Goal: Contribute content: Add original content to the website for others to see

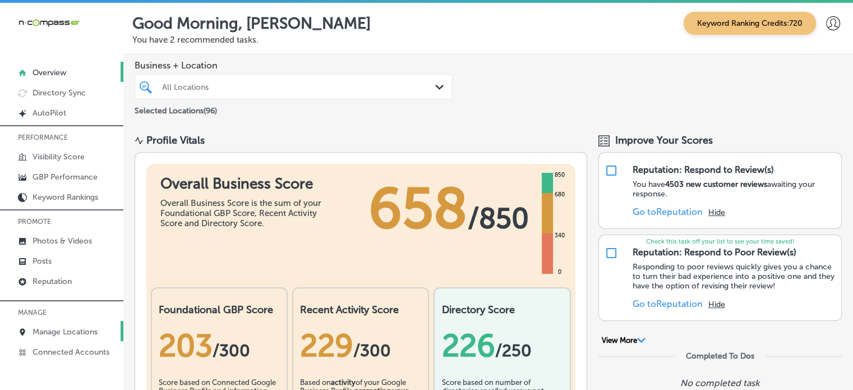
click at [73, 327] on p "Manage Locations" at bounding box center [65, 332] width 65 height 10
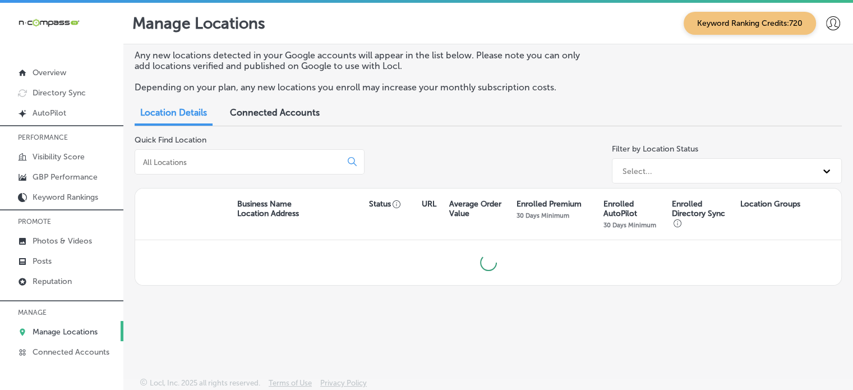
click at [225, 161] on input at bounding box center [240, 162] width 197 height 10
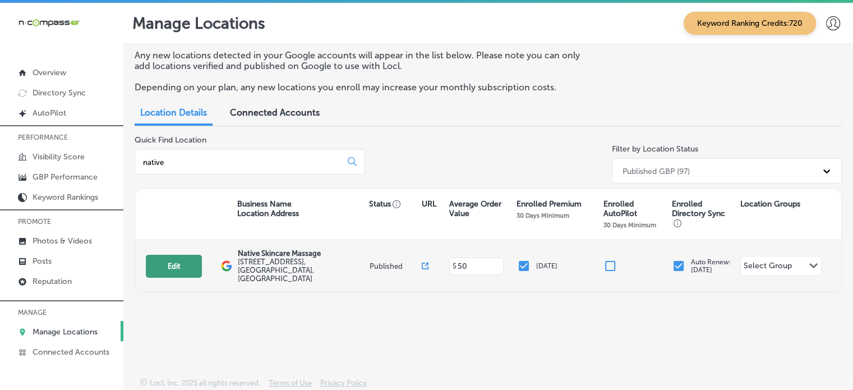
type input "native"
click at [178, 262] on button "Edit" at bounding box center [174, 266] width 56 height 23
select select "US"
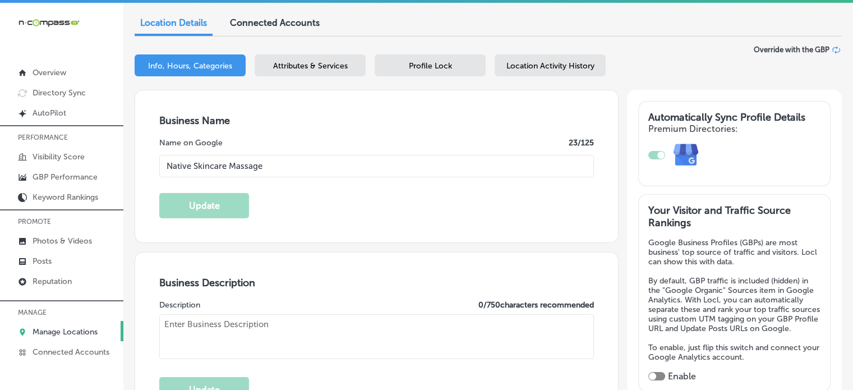
type input "Native Skincare Massage"
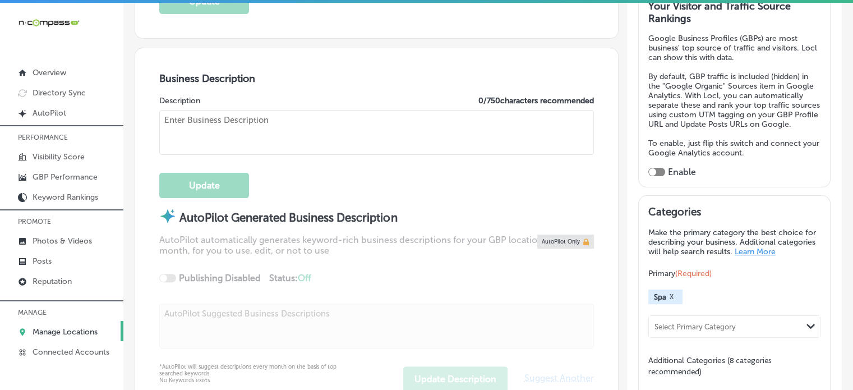
type input "[STREET_ADDRESS]"
type input "Lakewood"
type input "80215"
type input "US"
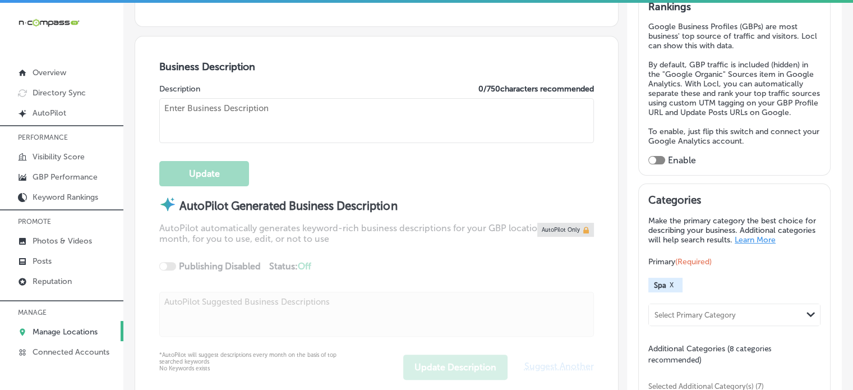
type input "[URL][DOMAIN_NAME]"
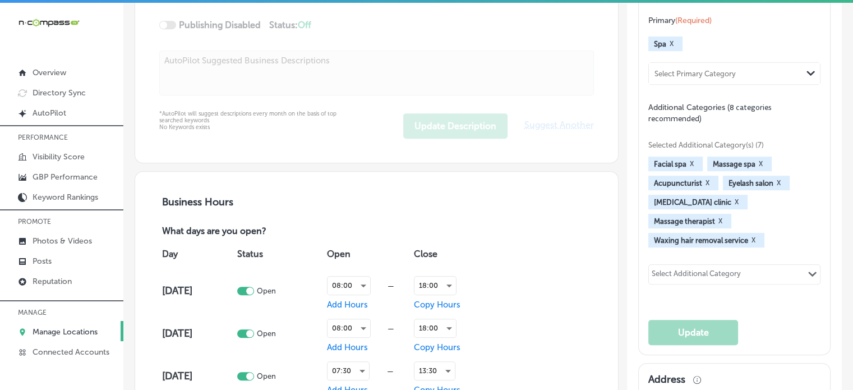
type textarea "Native Skincare & Massage, a premier spa in [GEOGRAPHIC_DATA], [GEOGRAPHIC_DATA…"
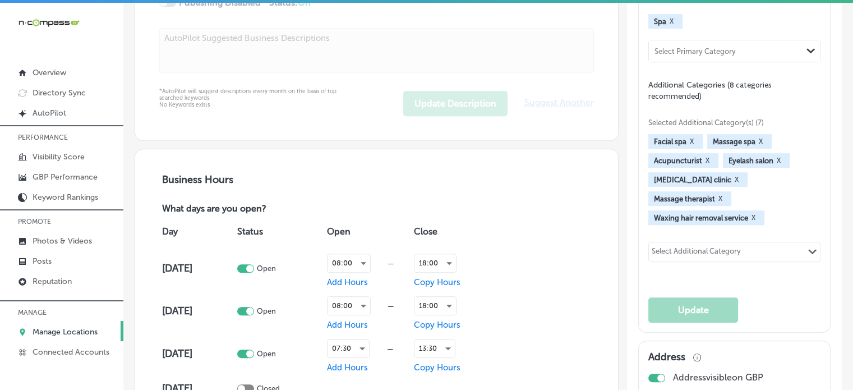
checkbox input "true"
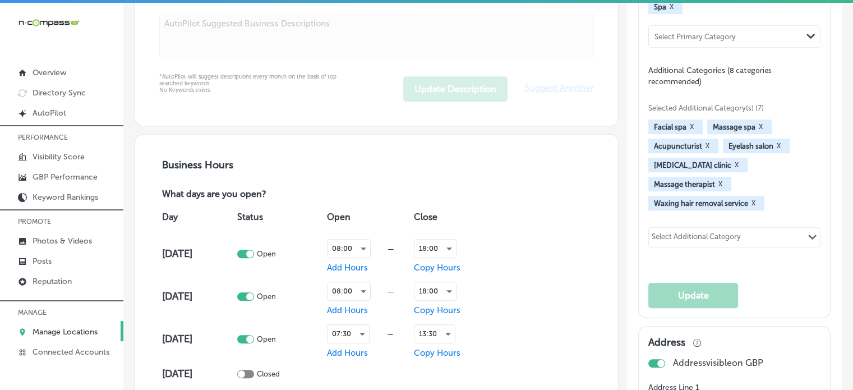
type input "[PHONE_NUMBER]"
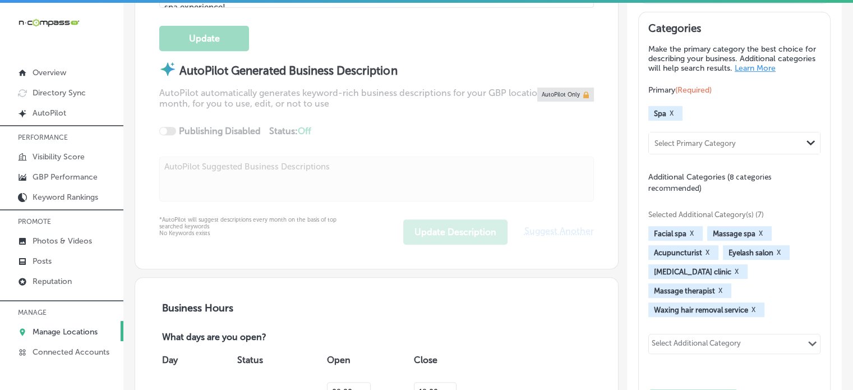
scroll to position [493, 0]
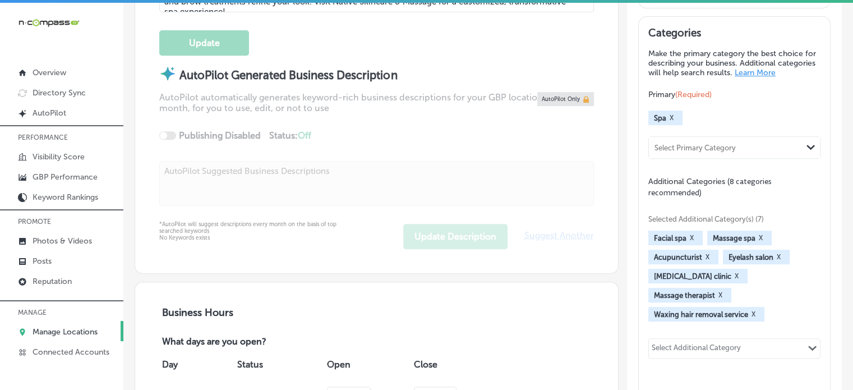
click at [783, 339] on div "Select Additional Category Path Created with Sketch." at bounding box center [734, 348] width 171 height 19
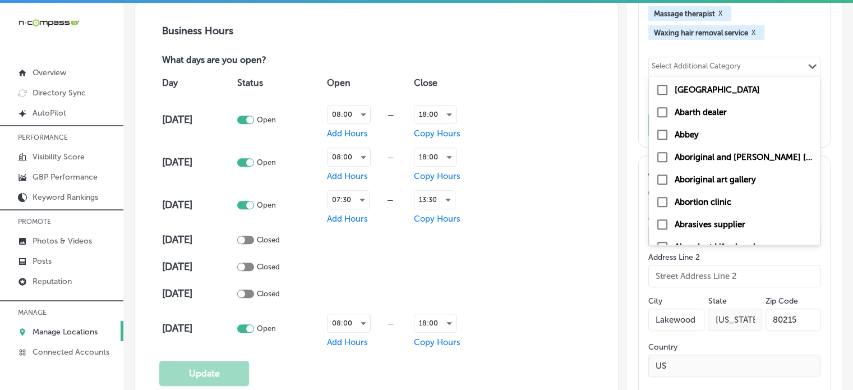
scroll to position [784, 0]
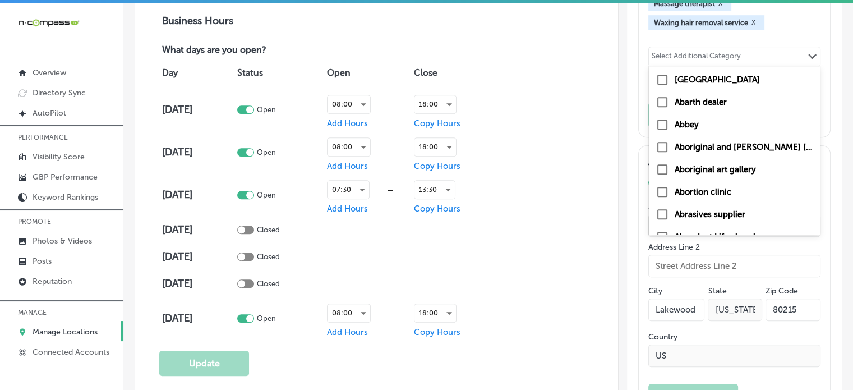
click at [533, 219] on div "Day Status Open Close [DATE] Open 08:00 — Add Hours 18:00 Copy Hours [DATE] Ope…" at bounding box center [376, 198] width 435 height 283
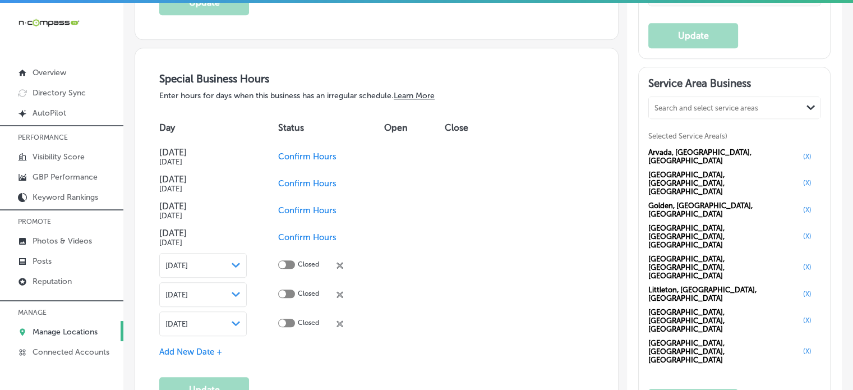
scroll to position [1105, 0]
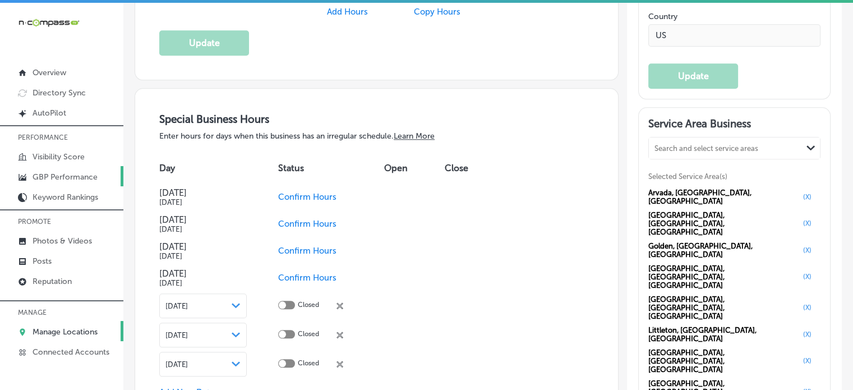
click at [68, 177] on p "GBP Performance" at bounding box center [65, 177] width 65 height 10
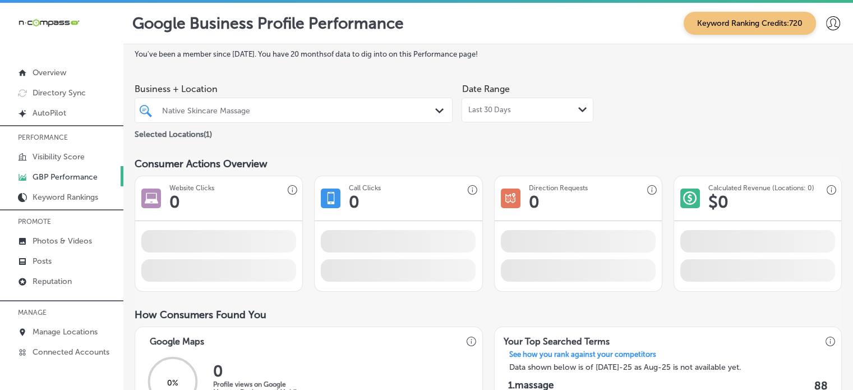
click at [347, 113] on div "Native Skincare Massage" at bounding box center [299, 110] width 274 height 10
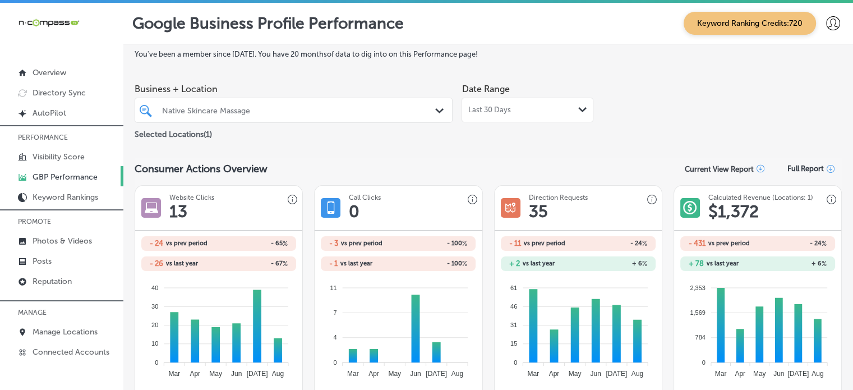
click at [550, 126] on div "Date Range Last 30 Days Path Created with Sketch." at bounding box center [528, 109] width 132 height 63
click at [531, 109] on div "Last 30 Days Path Created with Sketch." at bounding box center [528, 109] width 120 height 9
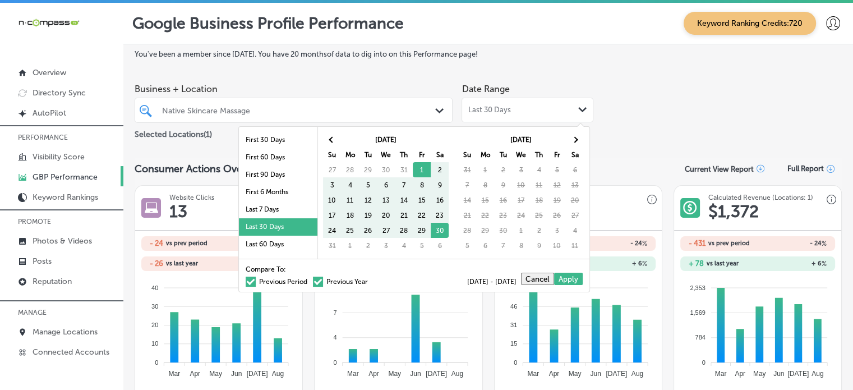
click at [265, 219] on li "Last 30 Days" at bounding box center [278, 226] width 79 height 17
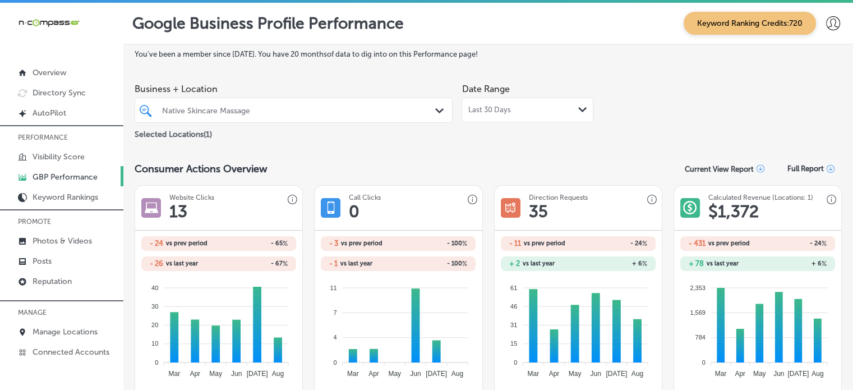
click at [510, 107] on div "Last 30 Days Path Created with Sketch." at bounding box center [528, 109] width 120 height 9
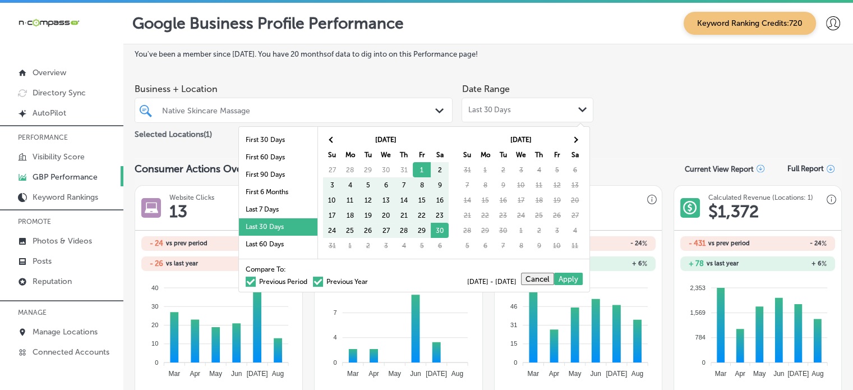
scroll to position [65, 0]
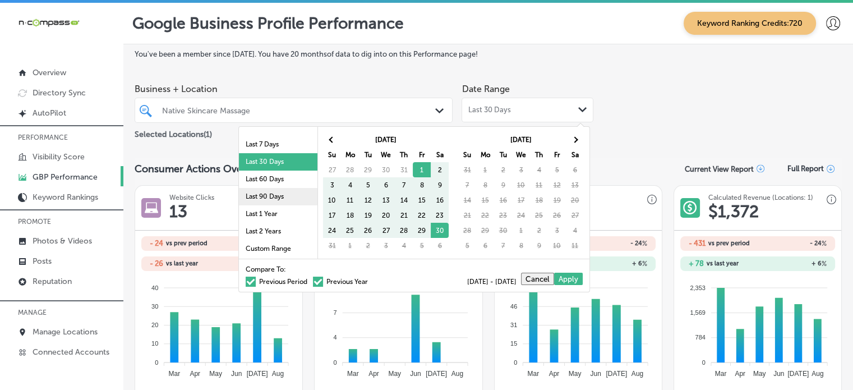
click at [266, 195] on li "Last 90 Days" at bounding box center [278, 196] width 79 height 17
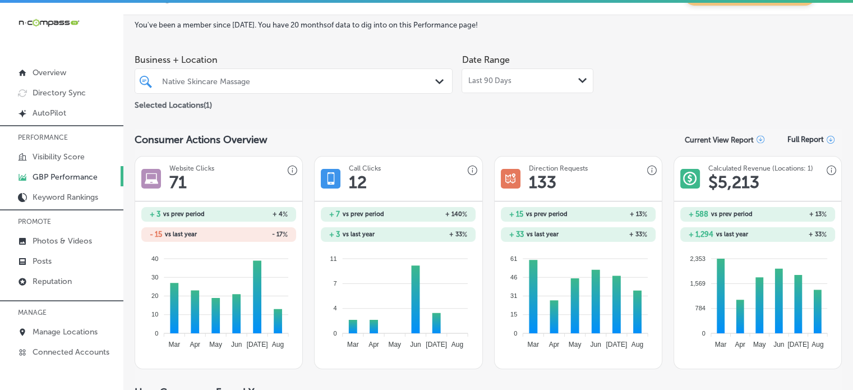
scroll to position [38, 0]
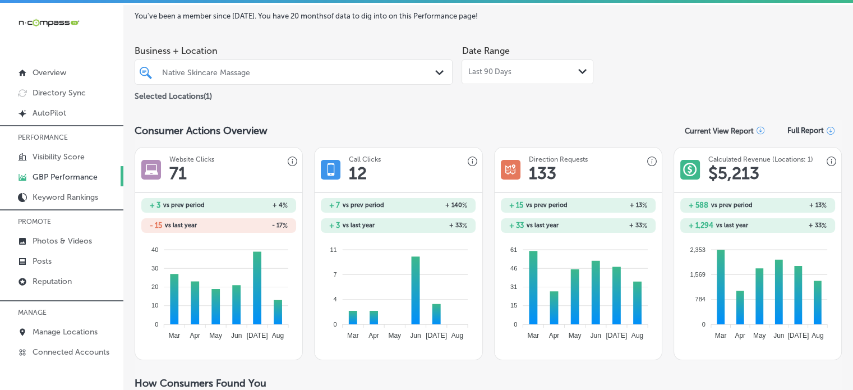
click at [505, 71] on span "Last 90 Days" at bounding box center [489, 71] width 43 height 9
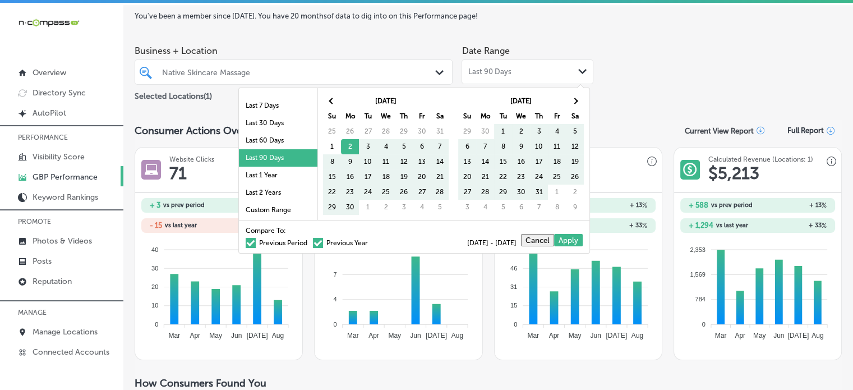
click at [313, 241] on span at bounding box center [318, 243] width 10 height 10
click at [370, 241] on input "Previous Year" at bounding box center [370, 241] width 0 height 0
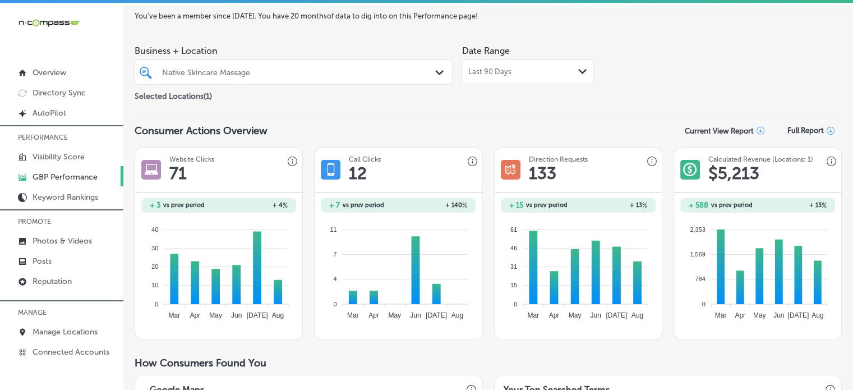
click at [500, 70] on span "Last 90 Days" at bounding box center [489, 71] width 43 height 9
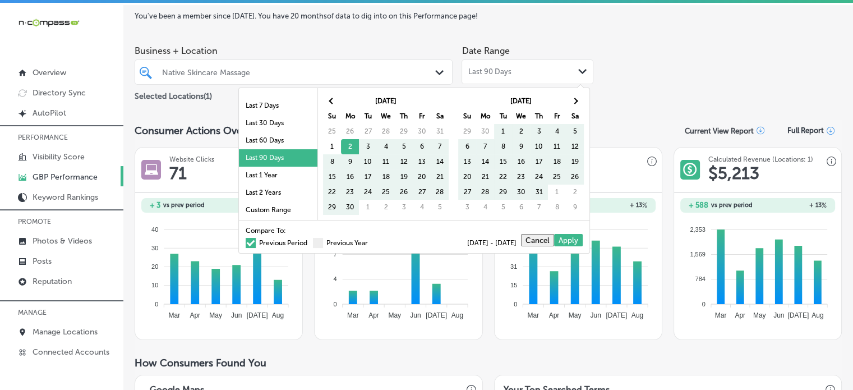
click at [500, 70] on span "Last 90 Days" at bounding box center [489, 71] width 43 height 9
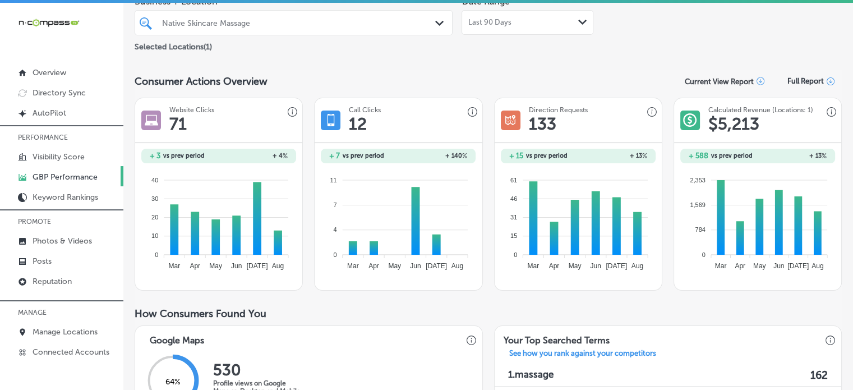
scroll to position [0, 0]
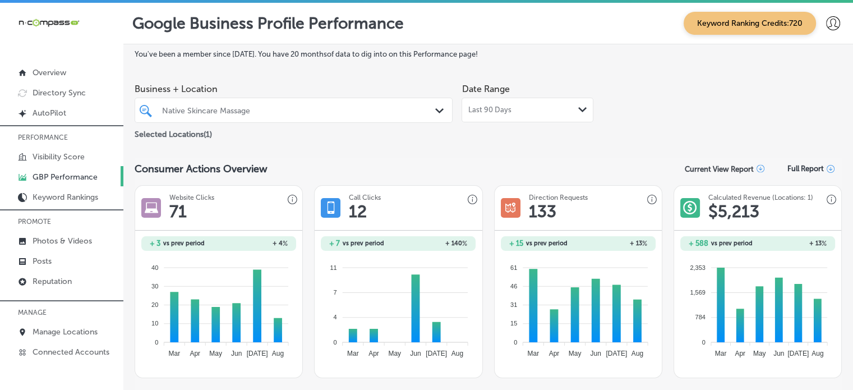
click at [488, 115] on div "Last 90 Days Path Created with Sketch." at bounding box center [528, 110] width 132 height 25
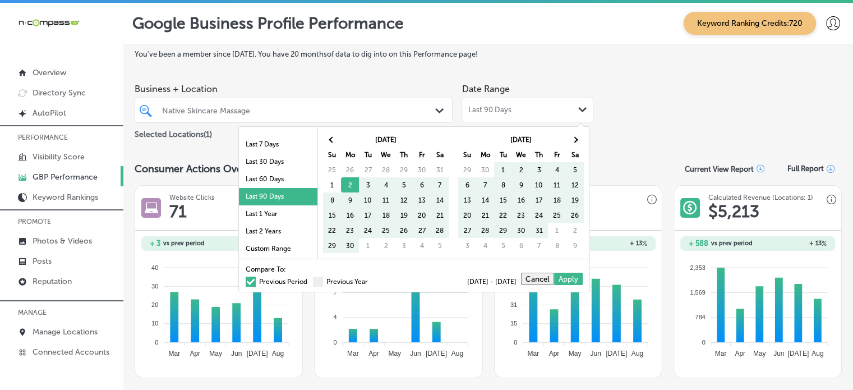
click at [272, 282] on label "Previous Period" at bounding box center [277, 281] width 62 height 7
click at [310, 280] on input "Previous Period" at bounding box center [310, 280] width 0 height 0
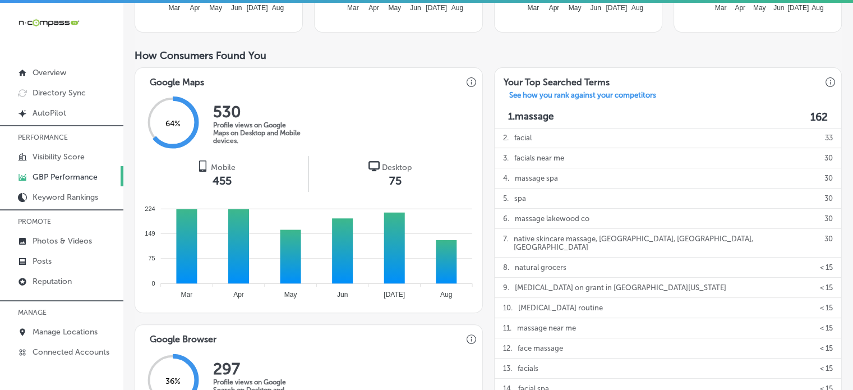
scroll to position [328, 0]
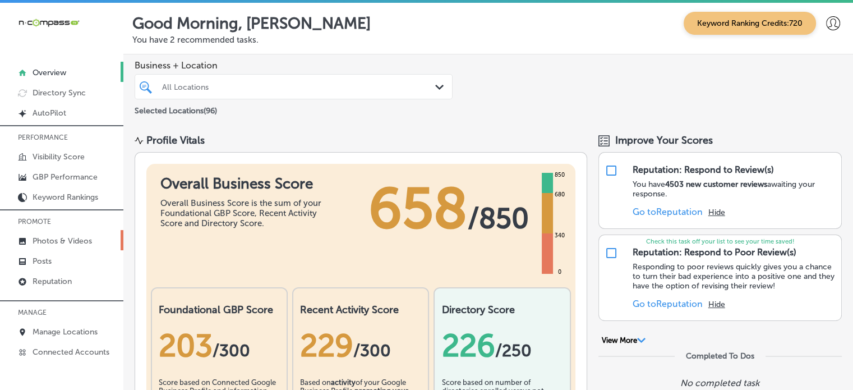
click at [58, 238] on p "Photos & Videos" at bounding box center [62, 241] width 59 height 10
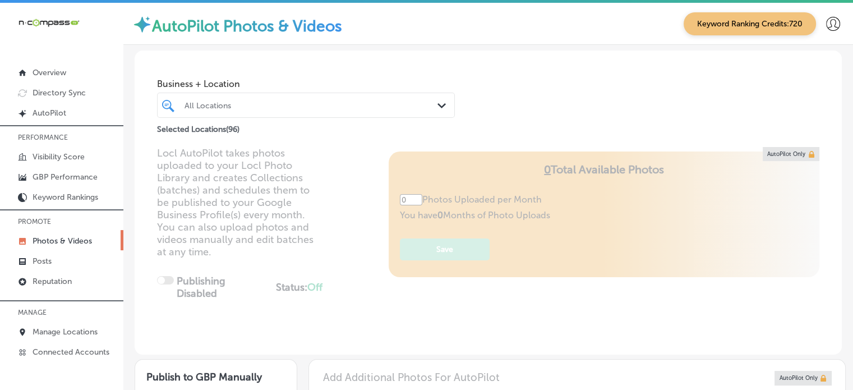
type input "5"
click at [301, 105] on div "All Locations" at bounding box center [312, 105] width 254 height 10
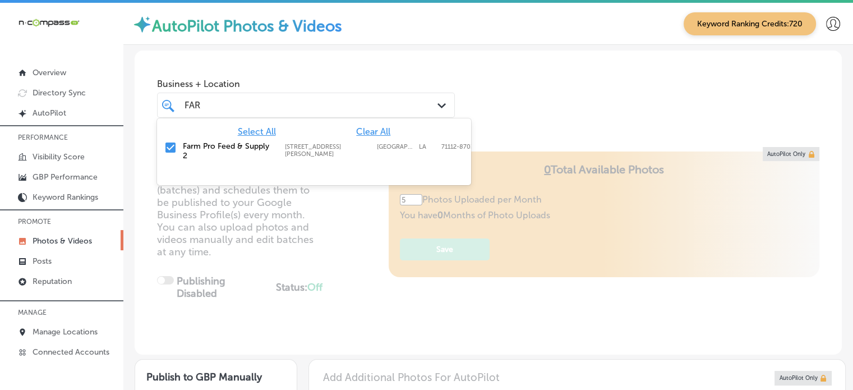
click at [377, 136] on span "Clear All" at bounding box center [373, 131] width 34 height 11
click at [190, 146] on label "Farm Pro Feed & Supply 2" at bounding box center [228, 150] width 91 height 19
type input "FAR"
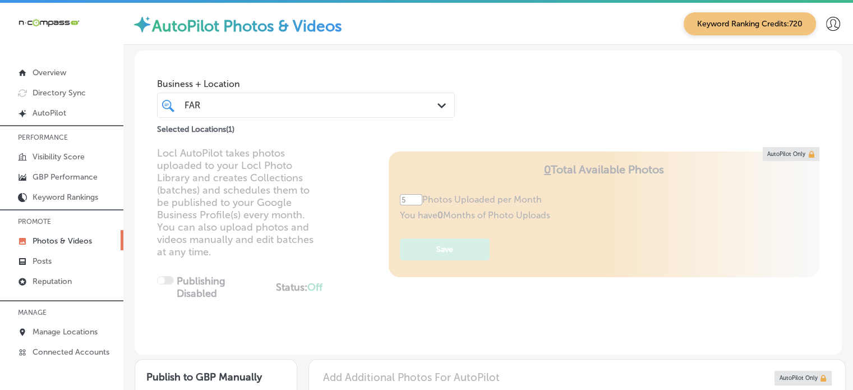
click at [357, 251] on div "Locl AutoPilot takes photos uploaded to your Locl Photo Library and creates Col…" at bounding box center [488, 251] width 707 height 208
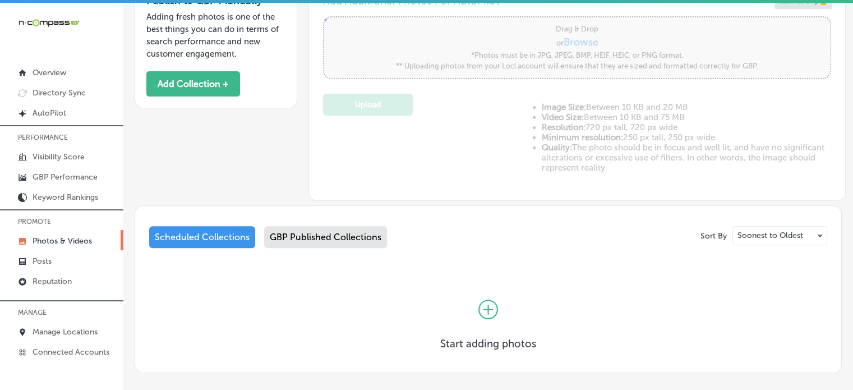
scroll to position [428, 0]
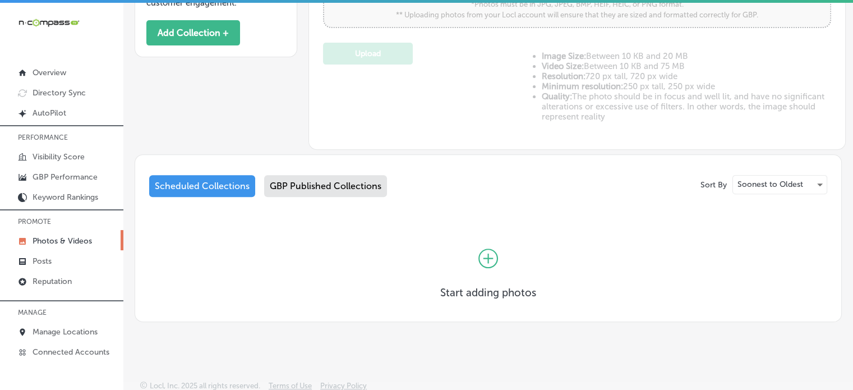
click at [344, 176] on div "GBP Published Collections" at bounding box center [325, 186] width 123 height 22
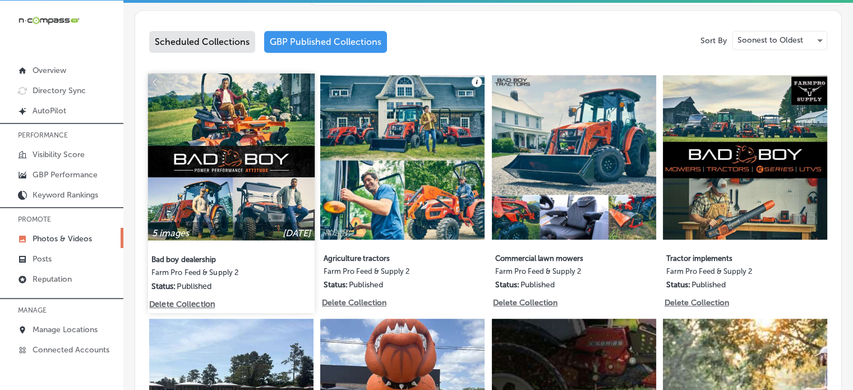
scroll to position [507, 0]
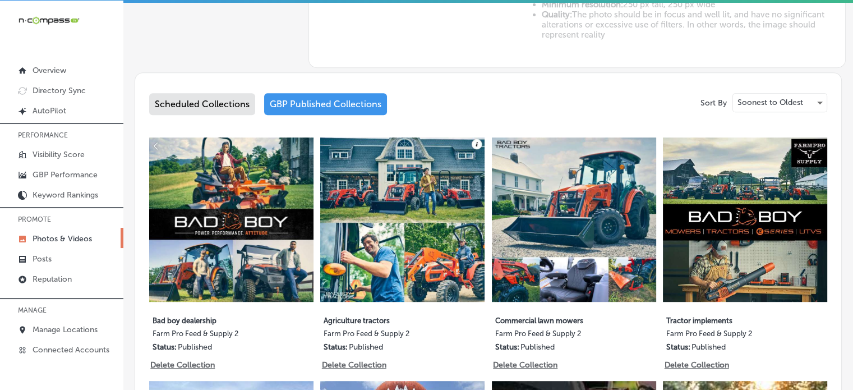
click at [206, 98] on div "Scheduled Collections" at bounding box center [202, 104] width 106 height 22
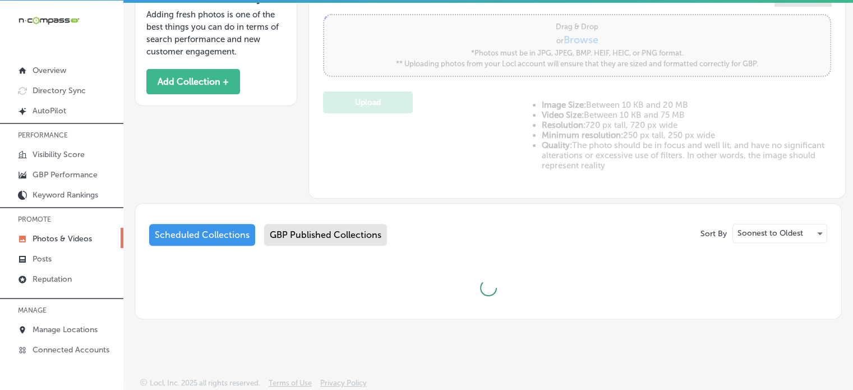
scroll to position [428, 0]
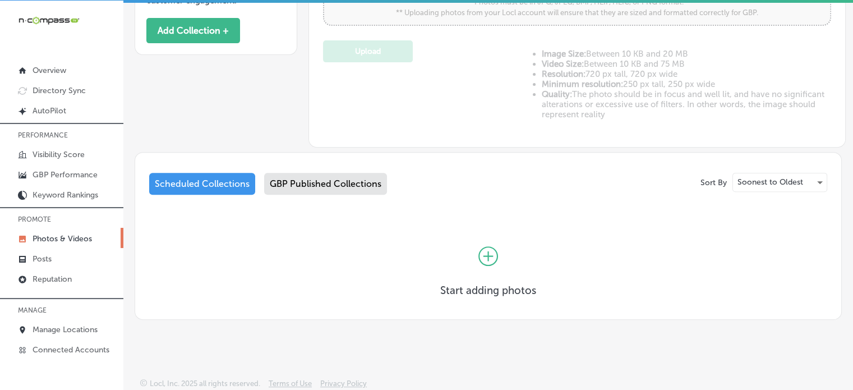
click at [484, 253] on icon at bounding box center [489, 256] width 10 height 10
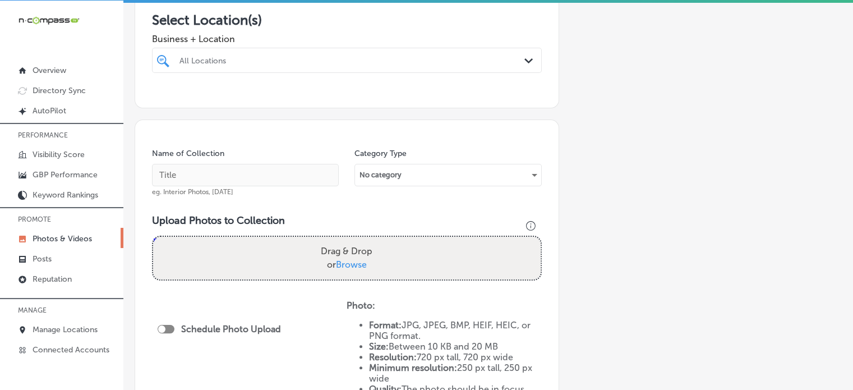
scroll to position [202, 0]
click at [260, 53] on div at bounding box center [330, 60] width 304 height 15
click at [199, 98] on label "Farm Pro Feed & Supply 2" at bounding box center [234, 101] width 113 height 10
type input "FAR"
click at [226, 137] on div "Name of Collection eg. Interior Photos, March 2020 Category Type No category Up…" at bounding box center [347, 308] width 425 height 376
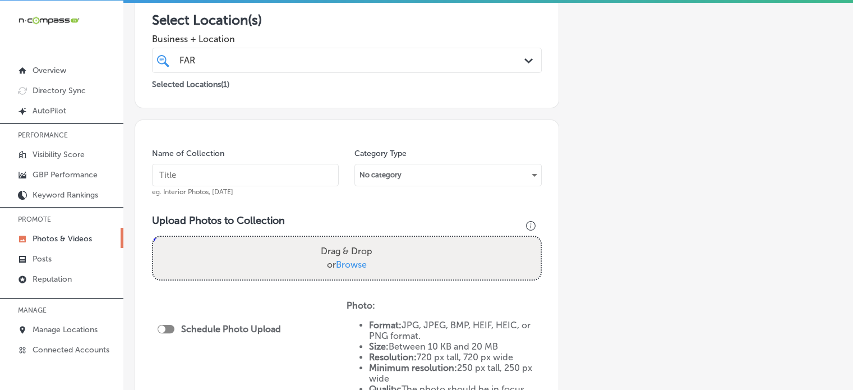
click at [232, 177] on input "text" at bounding box center [245, 175] width 187 height 22
paste input "Agriculture tractors"
type input "Agriculture tractors"
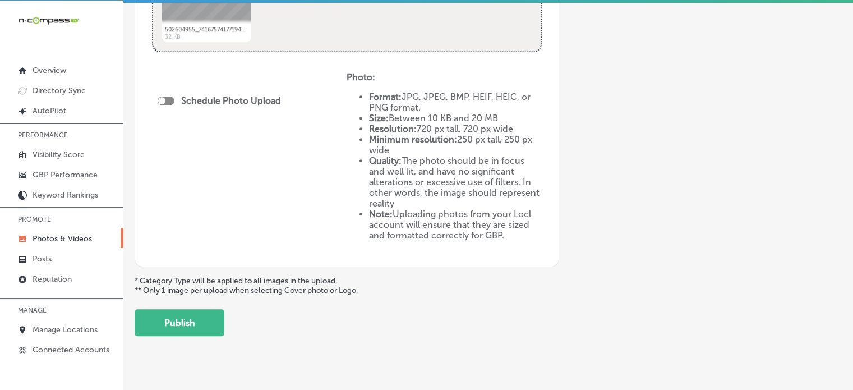
scroll to position [619, 0]
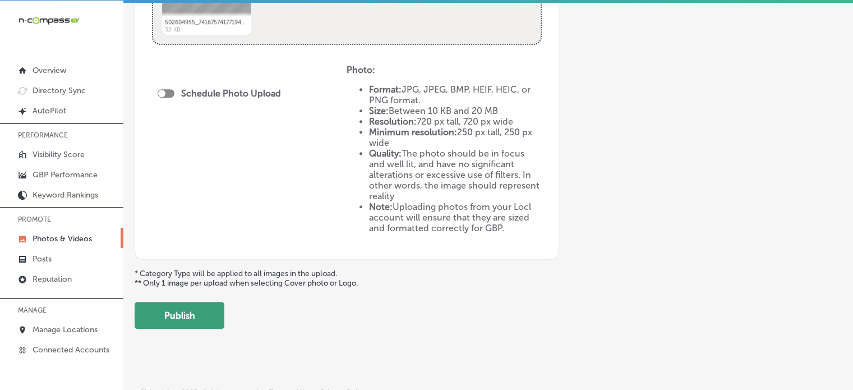
click at [197, 318] on button "Publish" at bounding box center [180, 315] width 90 height 27
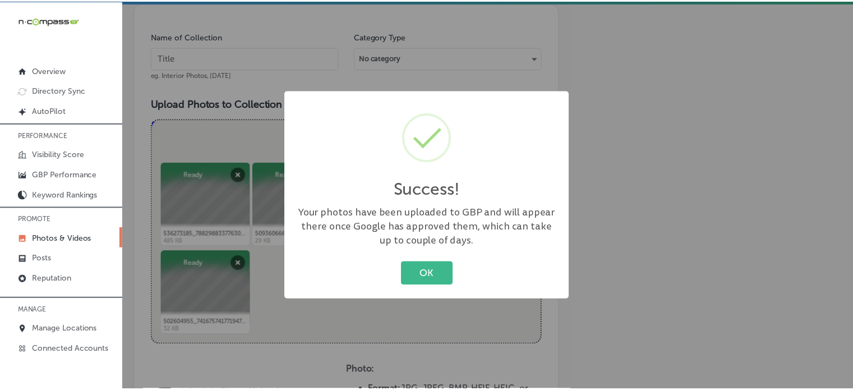
scroll to position [311, 0]
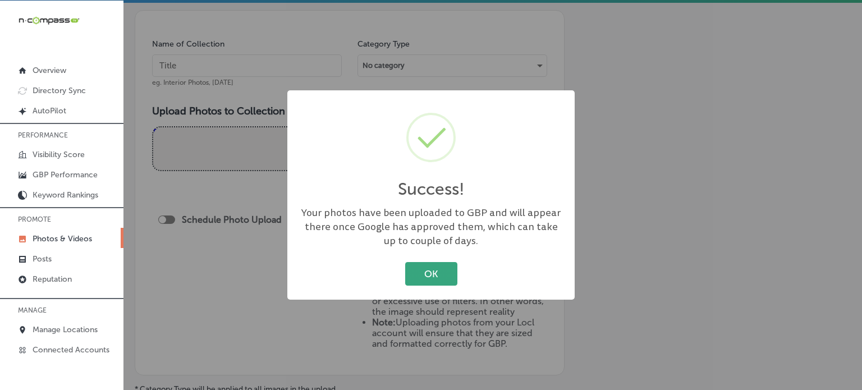
click at [433, 281] on button "OK" at bounding box center [431, 273] width 52 height 23
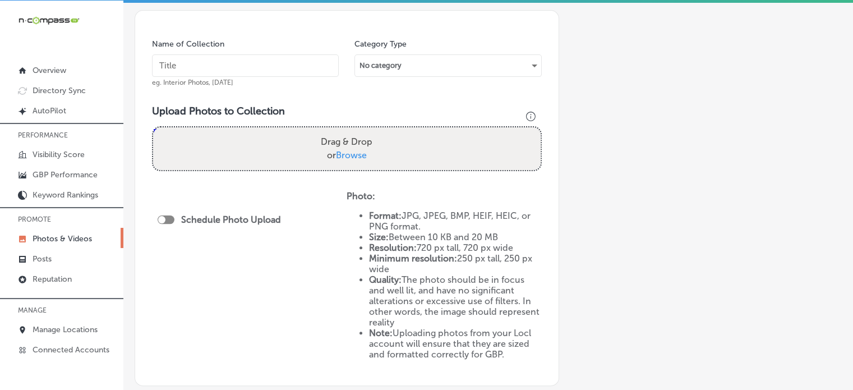
click at [149, 93] on div "Name of Collection eg. Interior Photos, March 2020 Category Type No category Up…" at bounding box center [347, 198] width 425 height 376
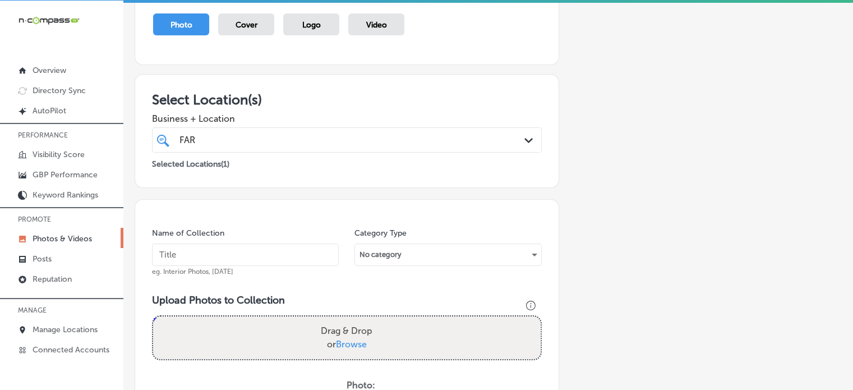
scroll to position [132, 0]
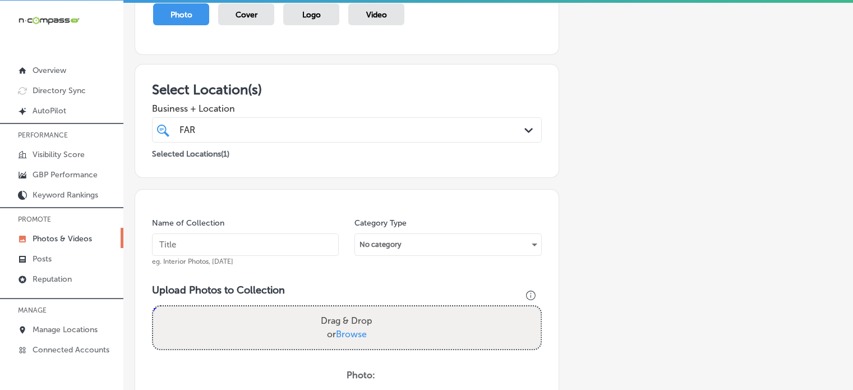
click at [301, 123] on div "FAR FAR" at bounding box center [330, 129] width 304 height 15
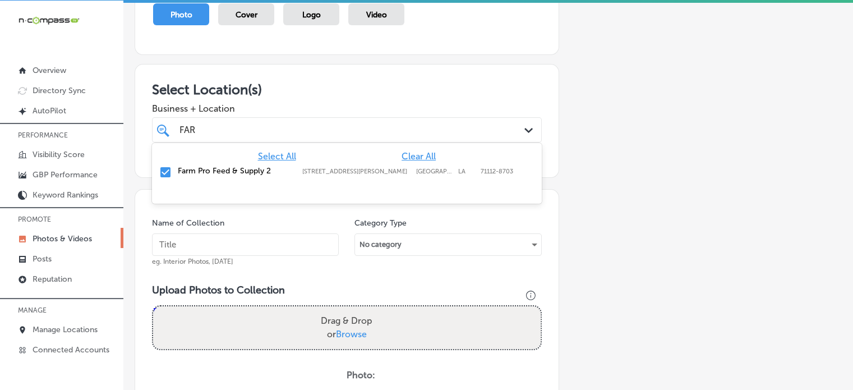
click at [430, 154] on span "Clear All" at bounding box center [419, 156] width 34 height 11
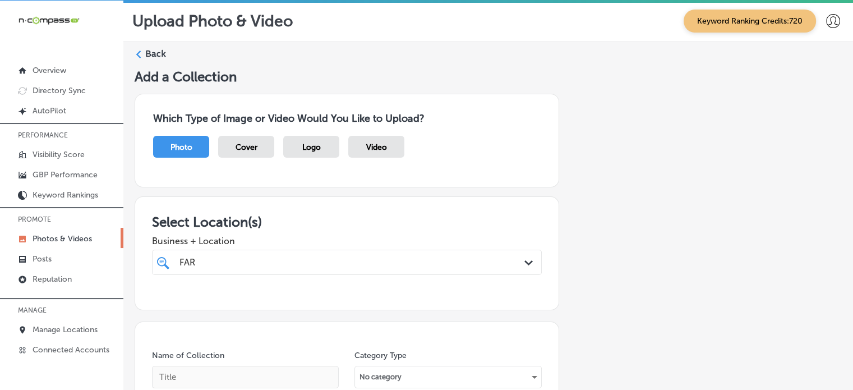
click at [148, 48] on label "Back" at bounding box center [155, 54] width 21 height 12
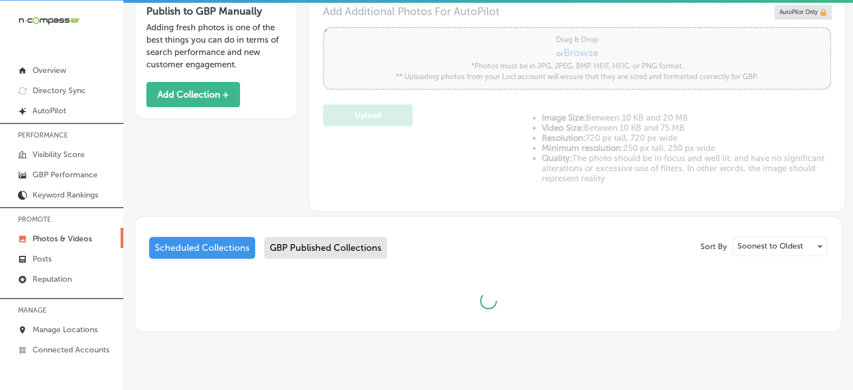
scroll to position [376, 0]
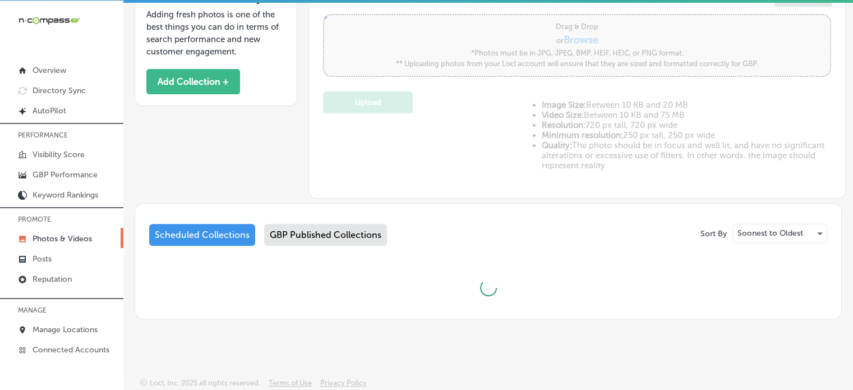
type input "5"
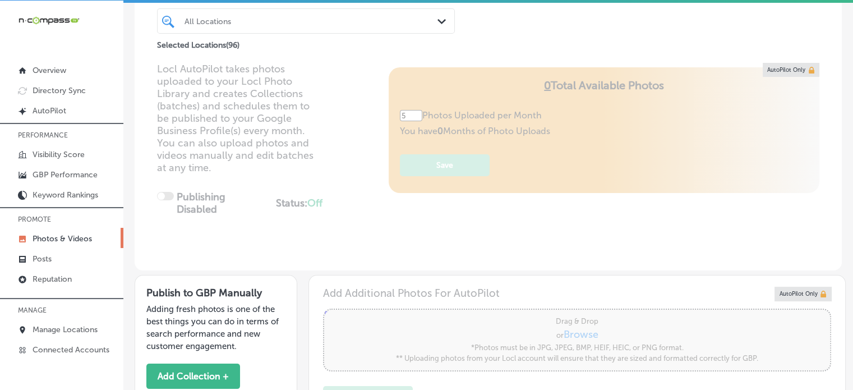
scroll to position [0, 0]
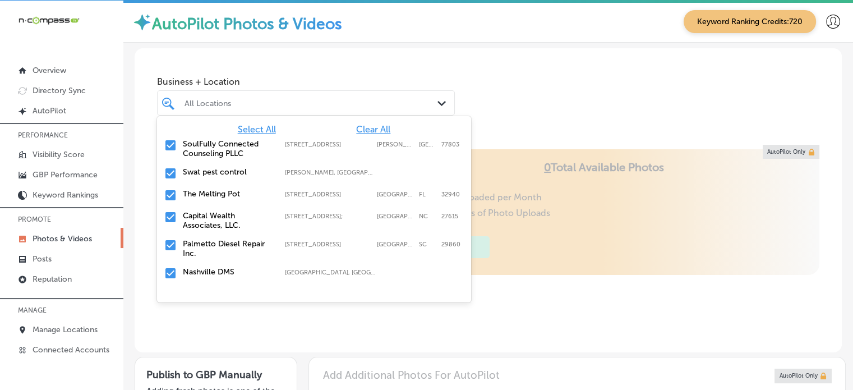
click at [299, 96] on div at bounding box center [293, 102] width 221 height 15
click at [364, 130] on span "Clear All" at bounding box center [373, 129] width 34 height 11
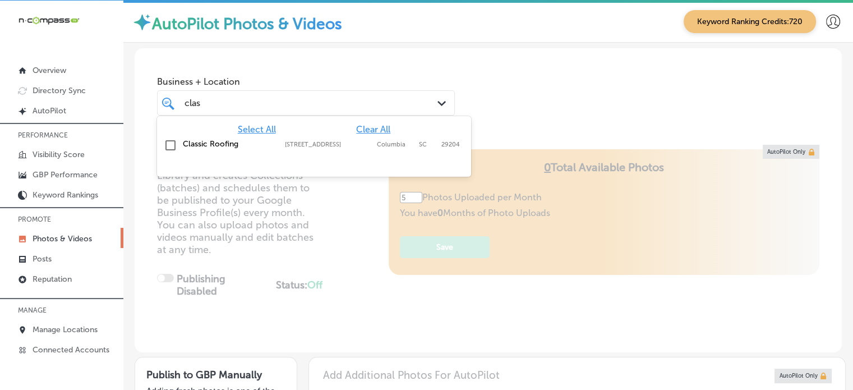
click at [214, 144] on label "Classic Roofing" at bounding box center [228, 144] width 91 height 10
type input "clas"
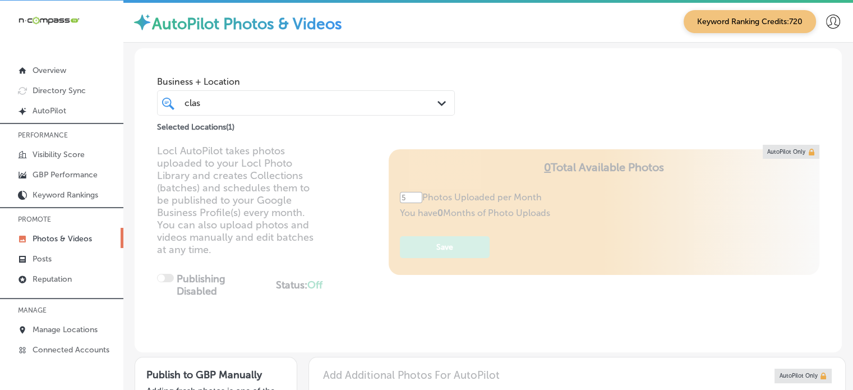
click at [404, 61] on div "Business + Location clas clas Path Created with Sketch. Selected Locations ( 1 )" at bounding box center [488, 90] width 707 height 85
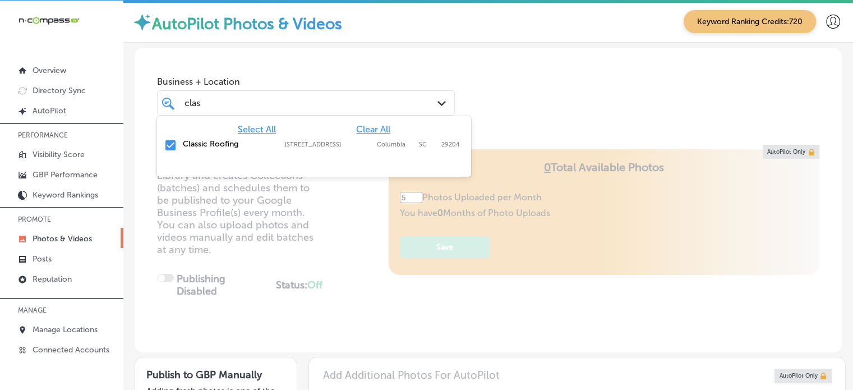
click at [330, 109] on div "clas clas" at bounding box center [293, 102] width 221 height 15
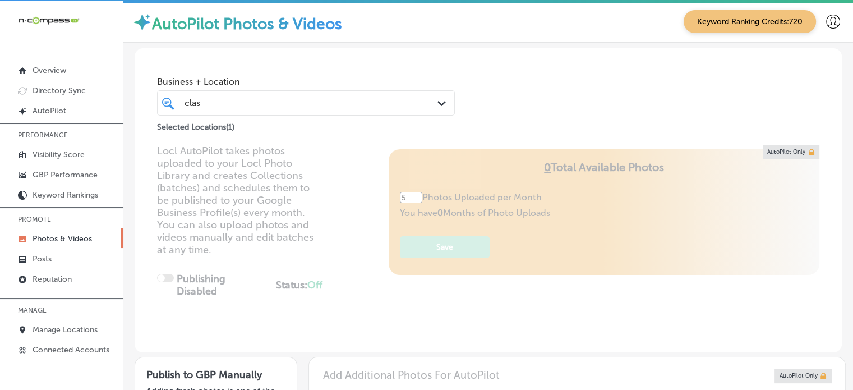
click at [330, 109] on div "clas clas" at bounding box center [293, 102] width 221 height 15
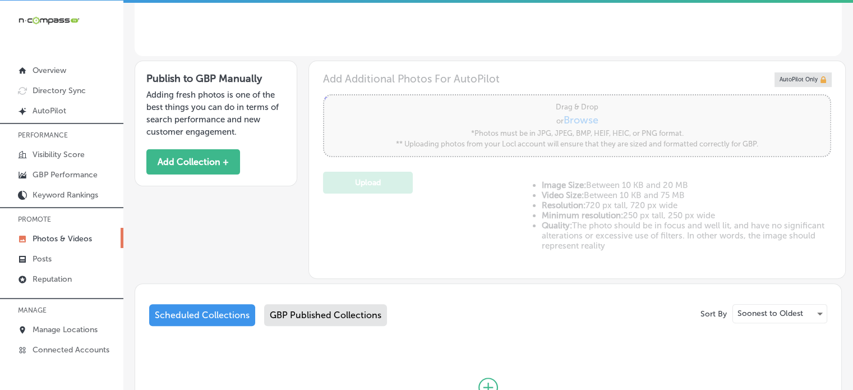
scroll to position [428, 0]
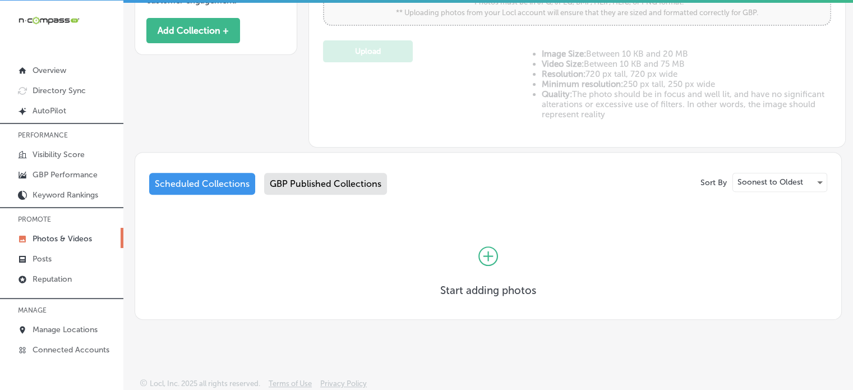
click at [484, 251] on icon at bounding box center [489, 256] width 10 height 10
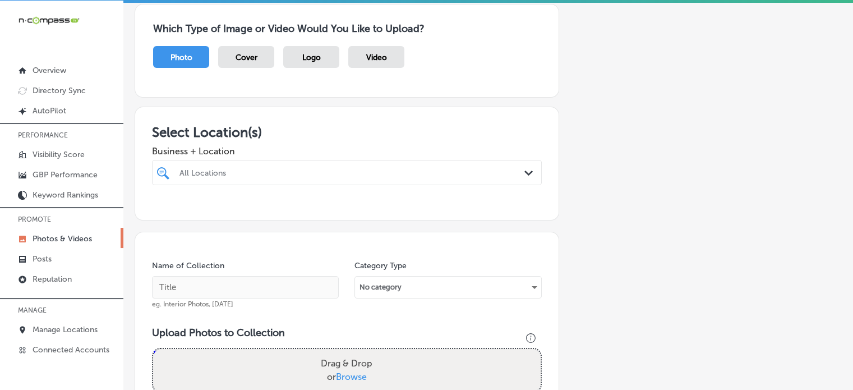
scroll to position [91, 0]
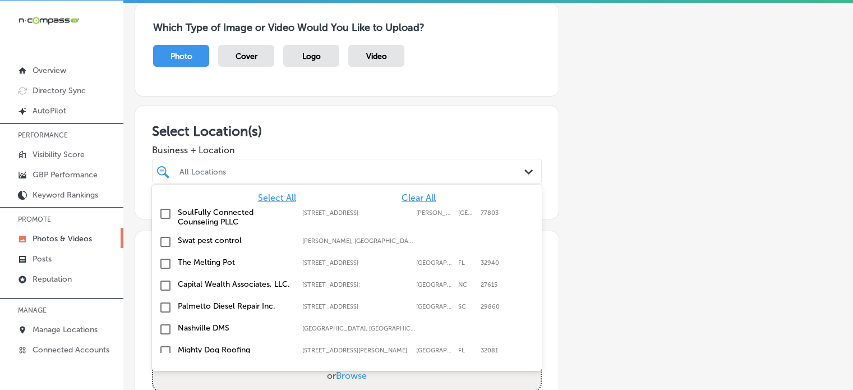
click at [384, 164] on div at bounding box center [330, 171] width 304 height 15
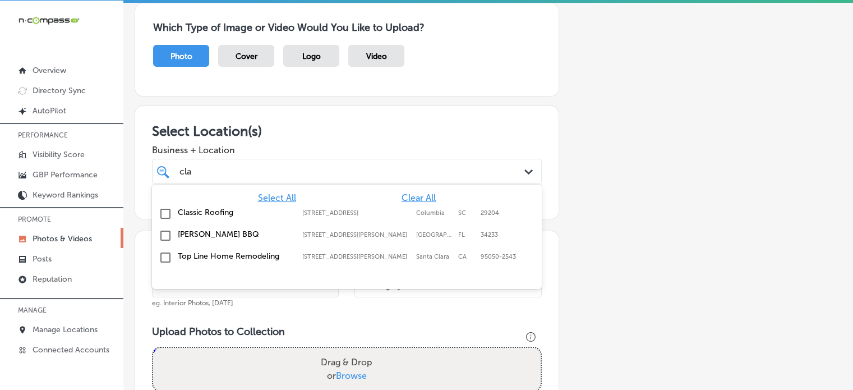
click at [208, 208] on label "Classic Roofing" at bounding box center [234, 213] width 113 height 10
type input "cla"
click at [373, 118] on div "Select Location(s) Business + Location option 3326 Two Notch Rd, selected. opti…" at bounding box center [347, 162] width 425 height 114
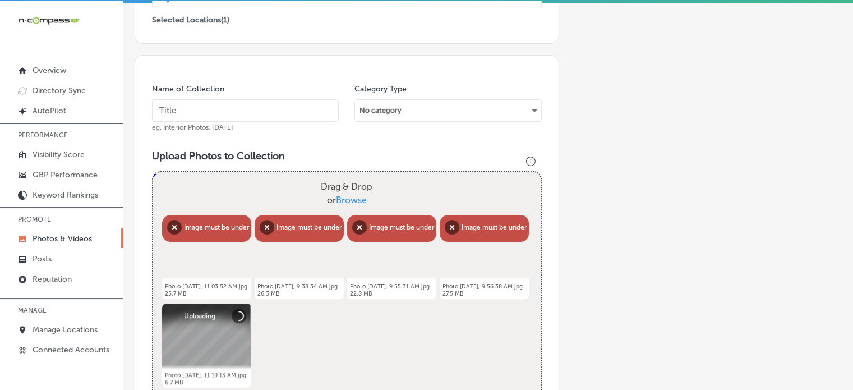
scroll to position [276, 0]
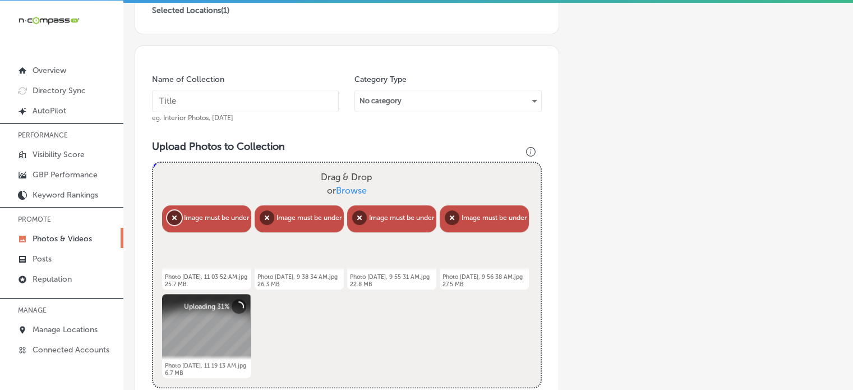
click at [177, 213] on button "Remove" at bounding box center [174, 217] width 15 height 15
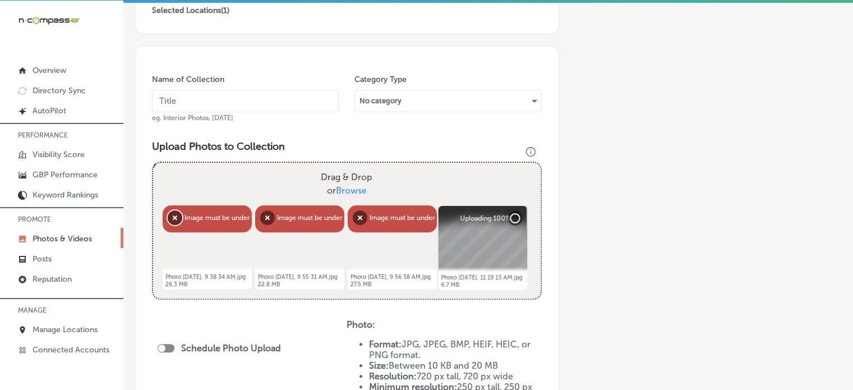
click at [177, 213] on button "Remove" at bounding box center [175, 217] width 15 height 15
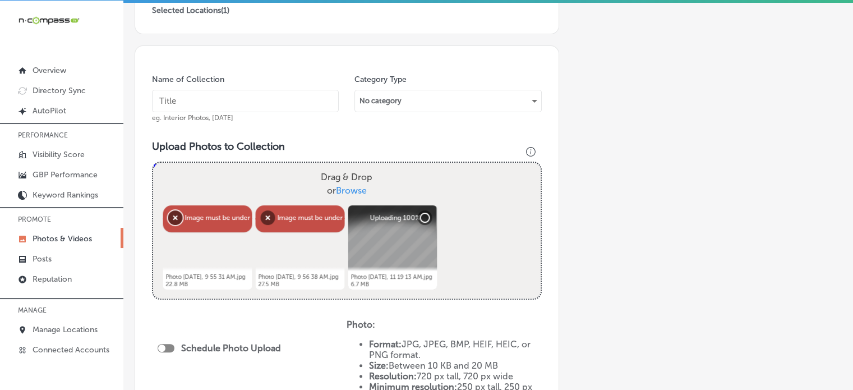
click at [177, 213] on button "Remove" at bounding box center [175, 217] width 15 height 15
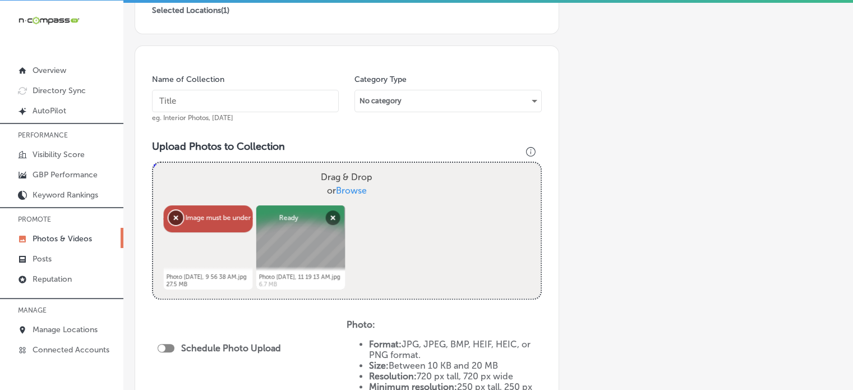
click at [177, 213] on button "Remove" at bounding box center [176, 217] width 15 height 15
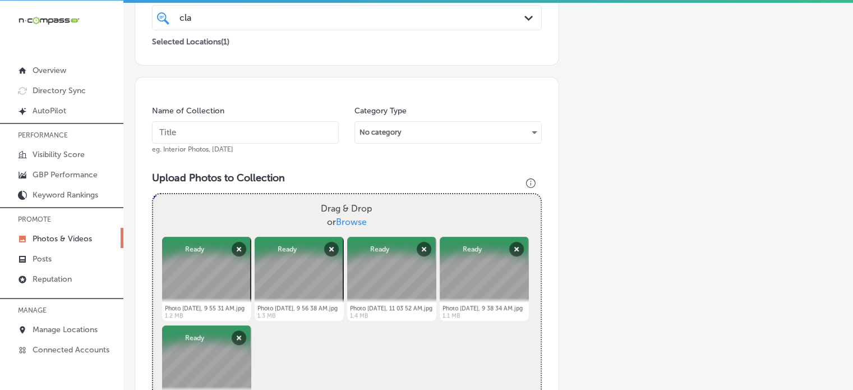
scroll to position [230, 0]
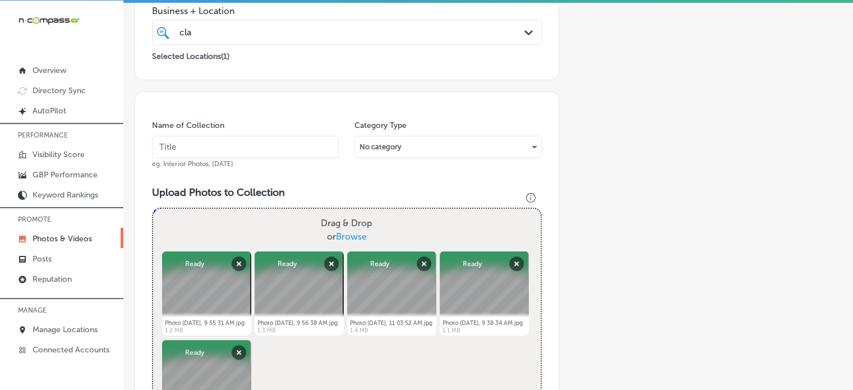
click at [284, 141] on input "text" at bounding box center [245, 147] width 187 height 22
paste input "Roof inspections"
type input "Roof inspections"
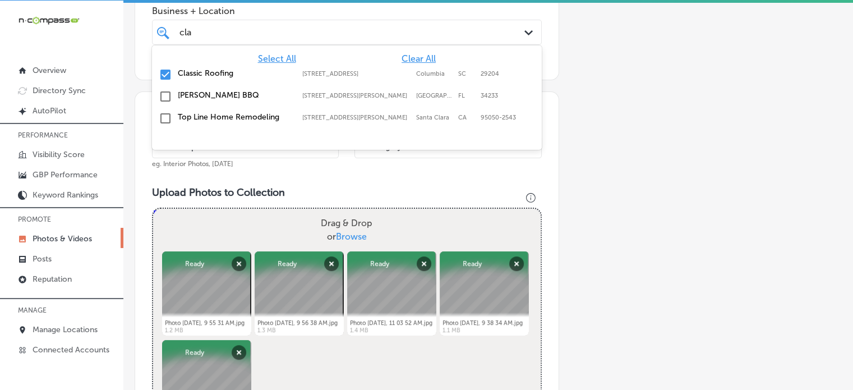
click at [303, 30] on div "cla cla" at bounding box center [330, 32] width 304 height 15
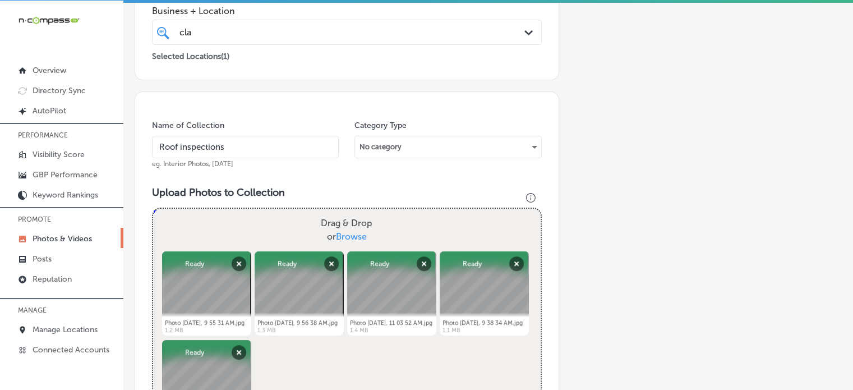
click at [303, 30] on div "cla cla" at bounding box center [330, 32] width 304 height 15
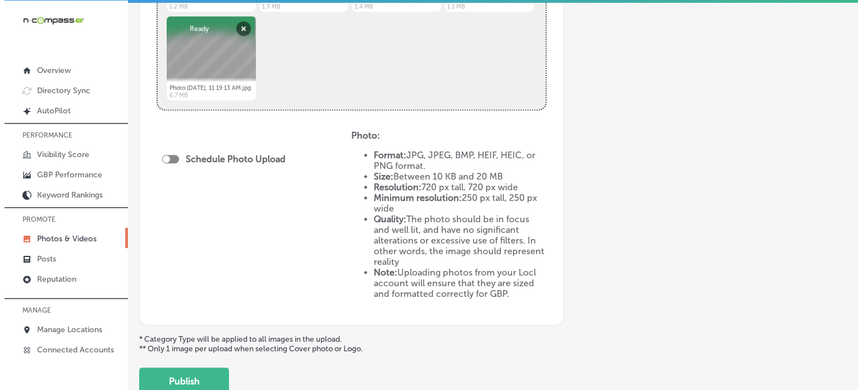
scroll to position [631, 0]
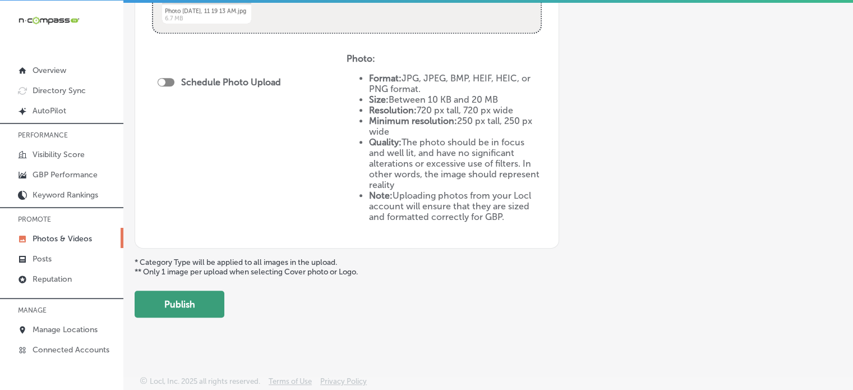
click at [196, 302] on button "Publish" at bounding box center [180, 304] width 90 height 27
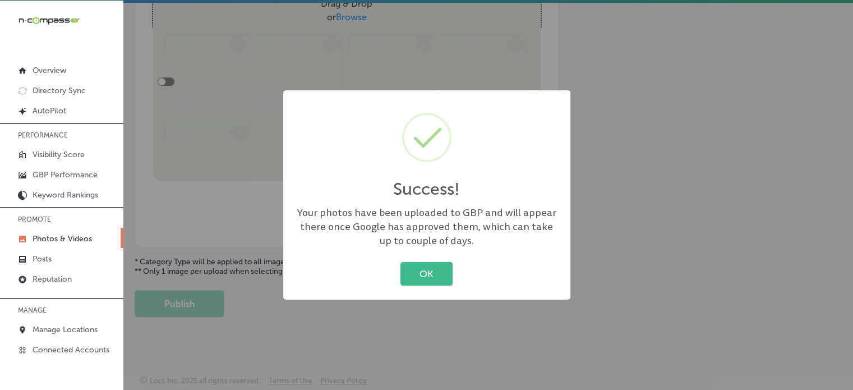
scroll to position [449, 0]
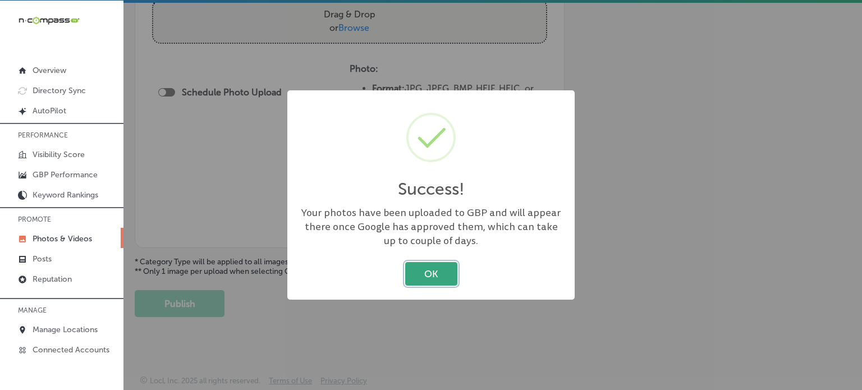
click at [422, 278] on button "OK" at bounding box center [431, 273] width 52 height 23
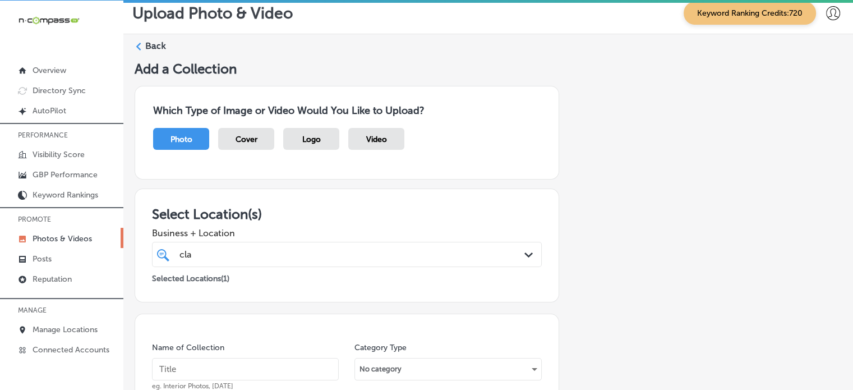
scroll to position [0, 0]
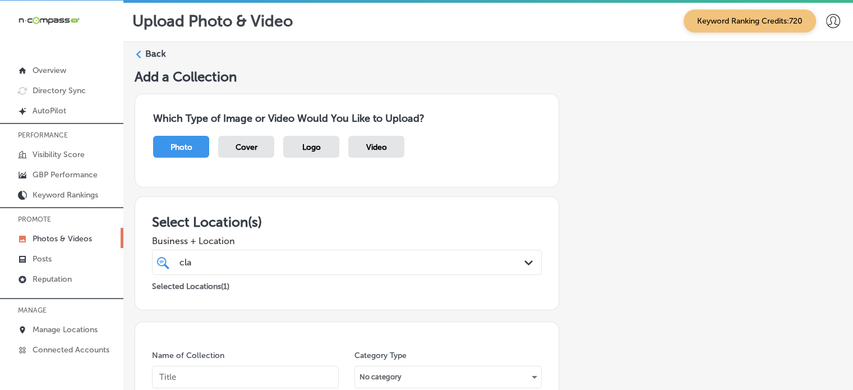
click at [155, 56] on label "Back" at bounding box center [155, 54] width 21 height 12
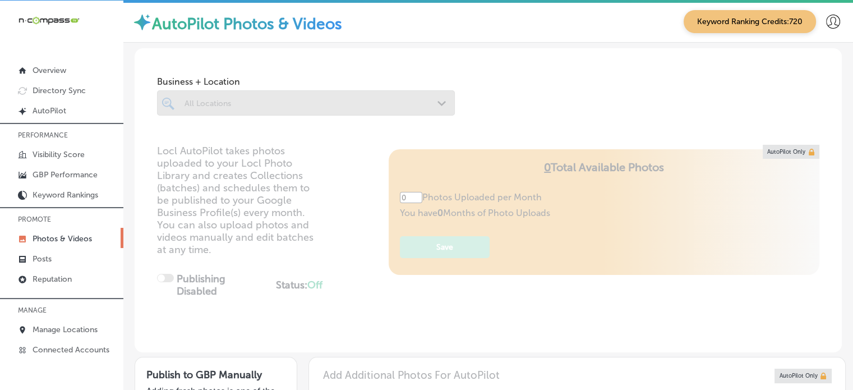
type input "5"
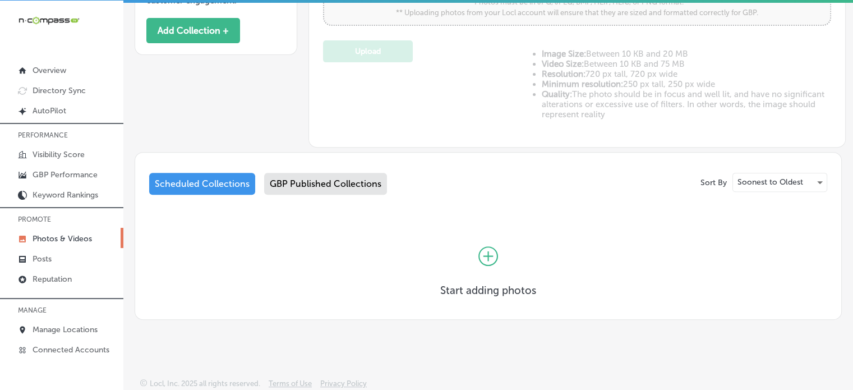
click at [319, 182] on div "GBP Published Collections" at bounding box center [325, 184] width 123 height 22
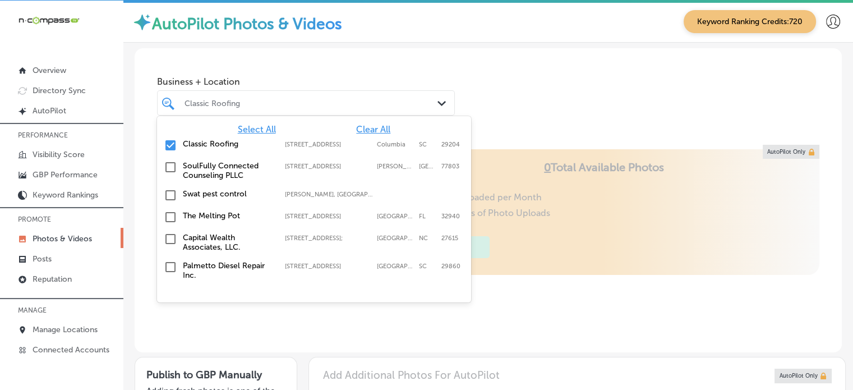
click at [218, 96] on div at bounding box center [293, 102] width 221 height 15
click at [367, 130] on span "Clear All" at bounding box center [373, 129] width 34 height 11
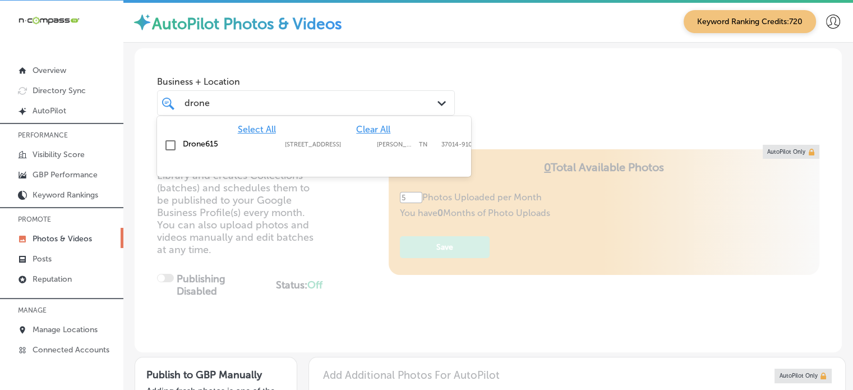
click at [222, 147] on label "Drone615" at bounding box center [228, 144] width 91 height 10
type input "drone"
click at [318, 110] on div "drone drone" at bounding box center [306, 102] width 254 height 17
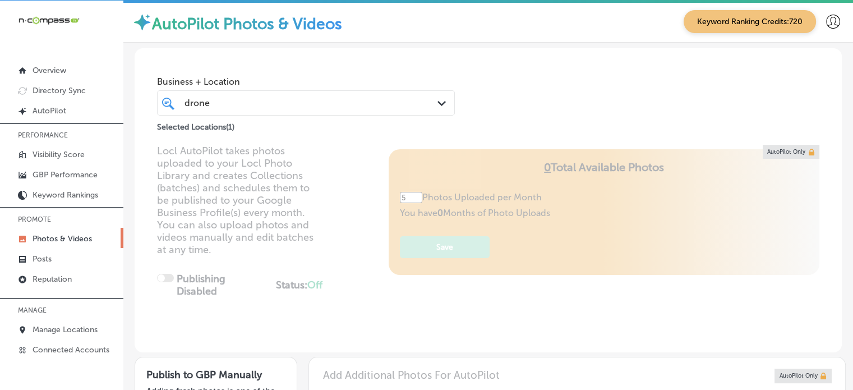
click at [318, 110] on div "drone drone" at bounding box center [306, 102] width 254 height 17
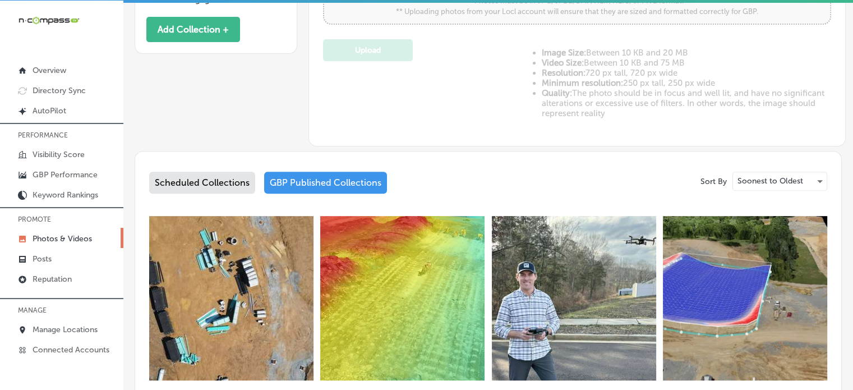
scroll to position [457, 0]
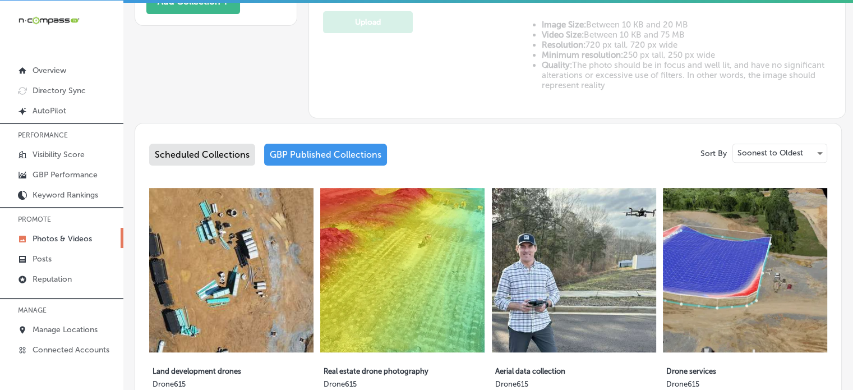
click at [203, 153] on div "Scheduled Collections" at bounding box center [202, 155] width 106 height 22
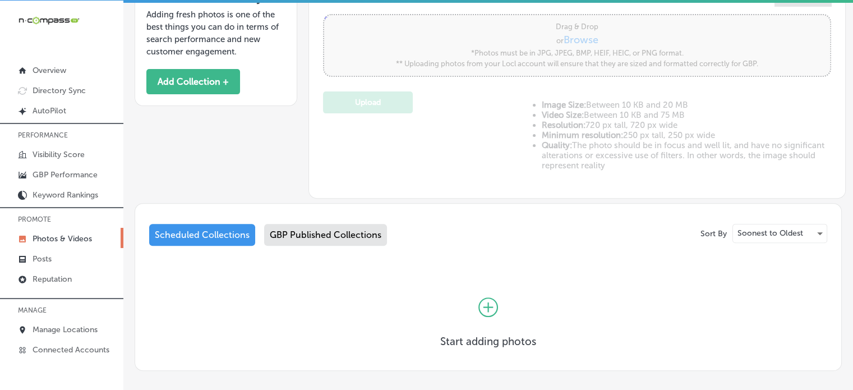
scroll to position [428, 0]
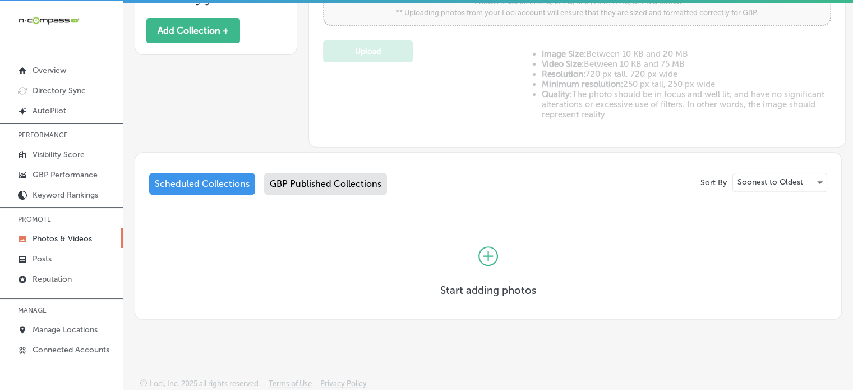
click at [333, 186] on div "GBP Published Collections" at bounding box center [325, 184] width 123 height 22
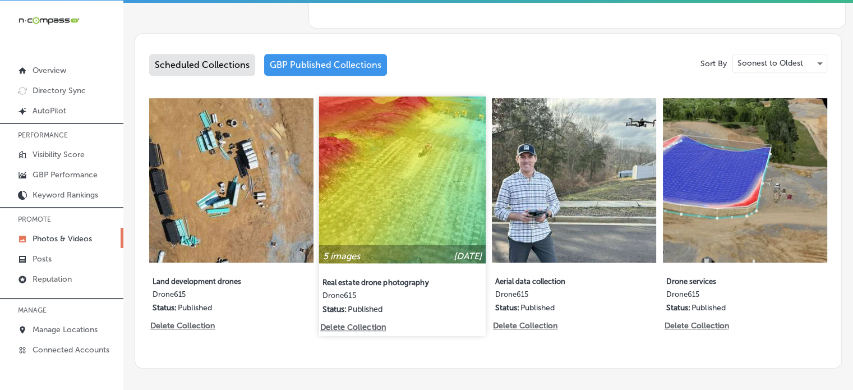
scroll to position [541, 0]
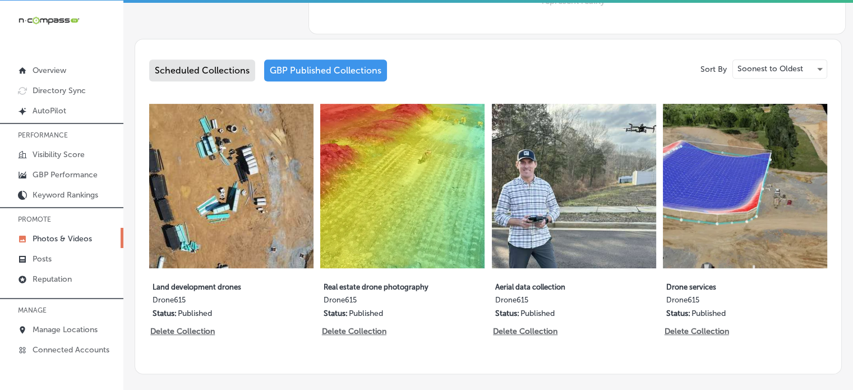
click at [208, 65] on div "Scheduled Collections" at bounding box center [202, 70] width 106 height 22
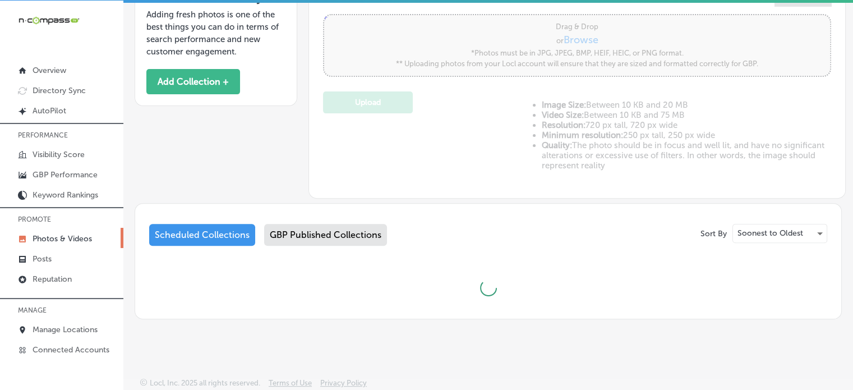
scroll to position [428, 0]
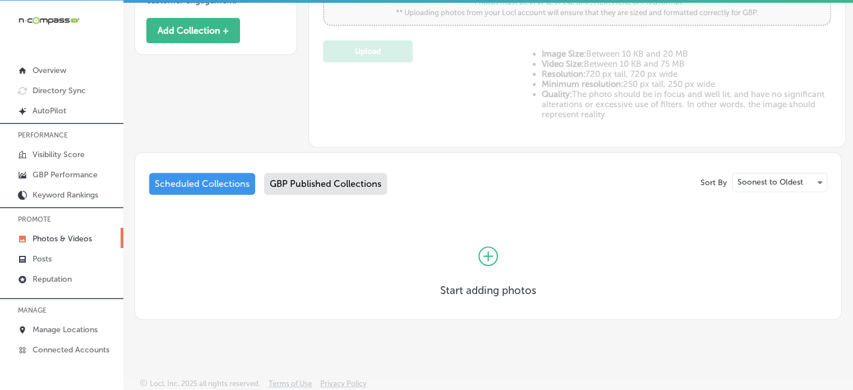
click at [484, 253] on icon at bounding box center [489, 256] width 10 height 10
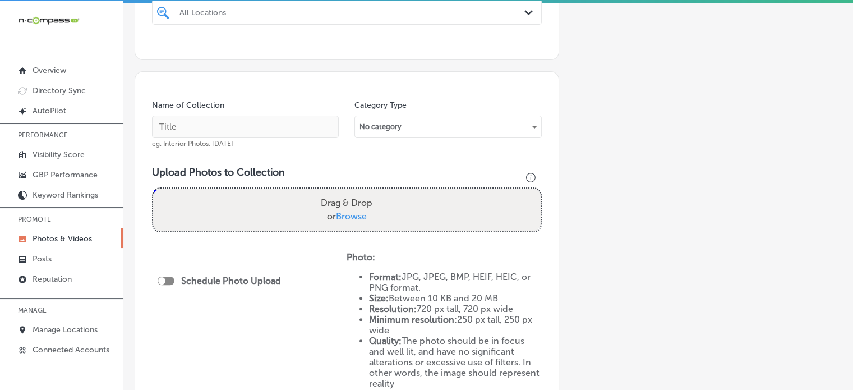
scroll to position [251, 0]
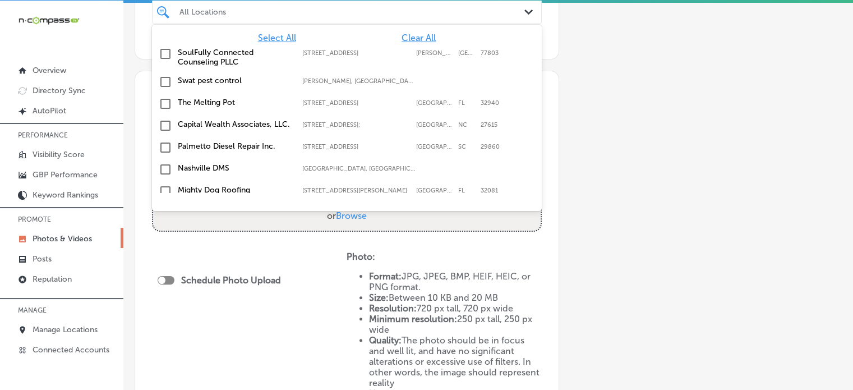
click at [366, 13] on div "All Locations" at bounding box center [353, 12] width 346 height 10
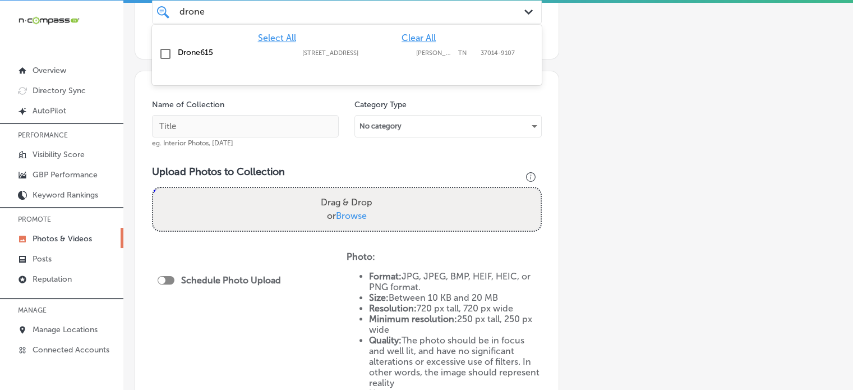
click at [218, 53] on label "Drone615" at bounding box center [234, 53] width 113 height 10
type input "drone"
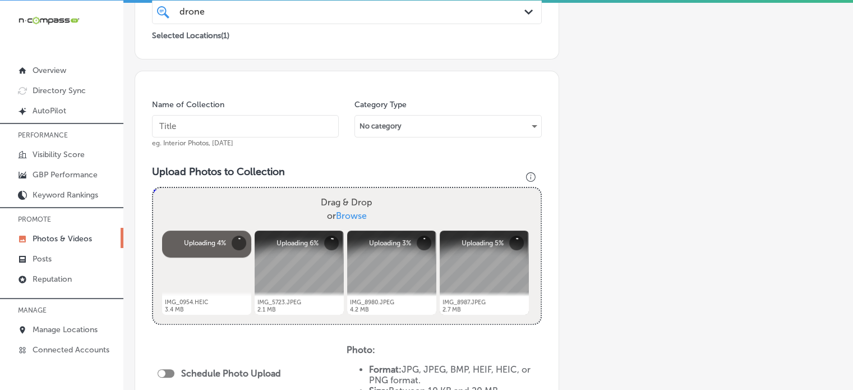
click at [192, 176] on h3 "Upload Photos to Collection" at bounding box center [347, 172] width 390 height 12
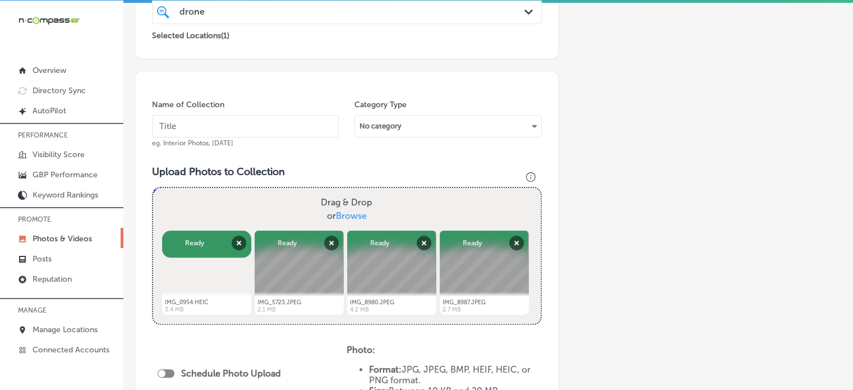
click at [258, 116] on input "text" at bounding box center [245, 126] width 187 height 22
paste input "Drone services"
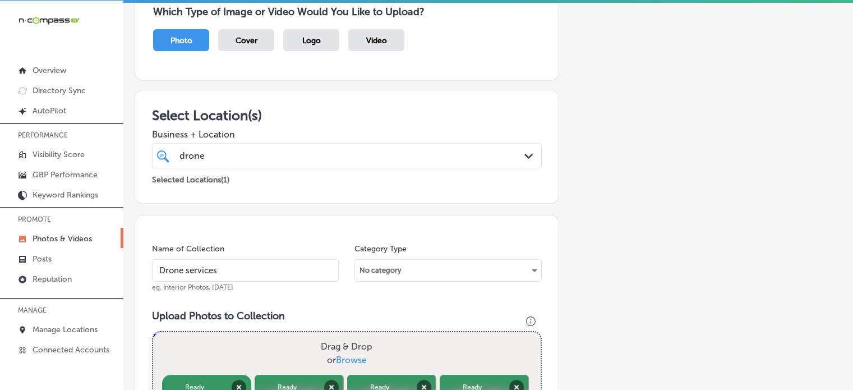
scroll to position [45, 0]
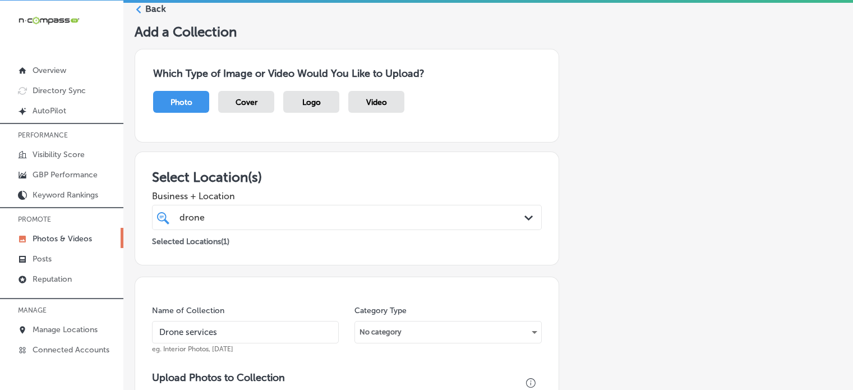
type input "Drone services"
click at [306, 223] on div "drone drone" at bounding box center [330, 217] width 304 height 15
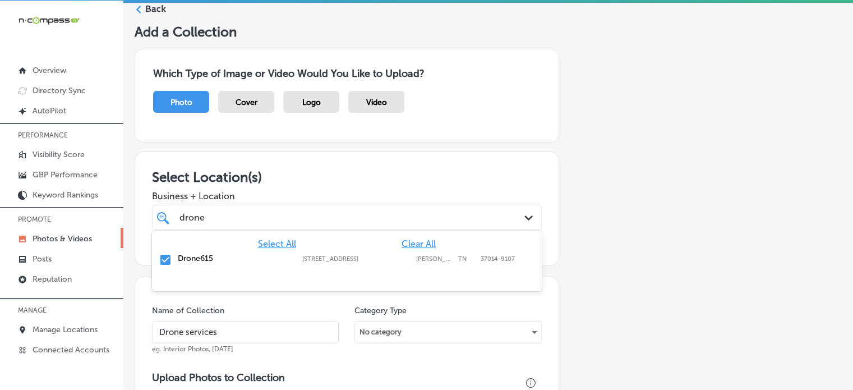
click at [348, 176] on h3 "Select Location(s)" at bounding box center [347, 177] width 390 height 16
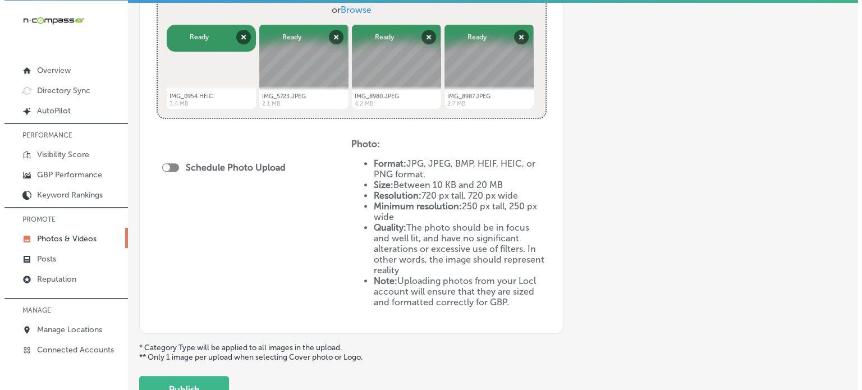
scroll to position [496, 0]
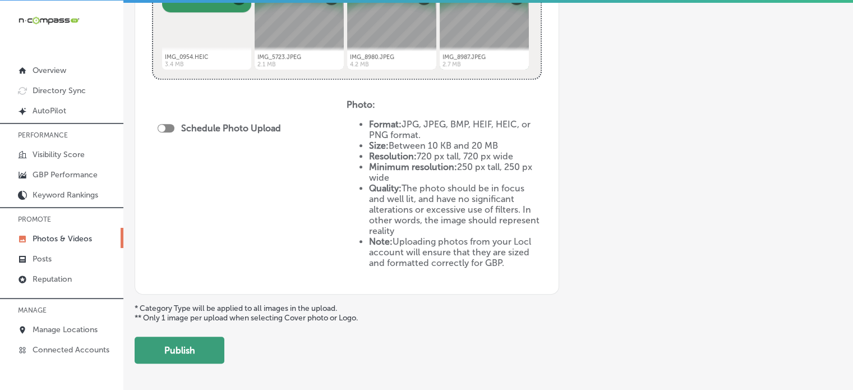
click at [197, 353] on button "Publish" at bounding box center [180, 350] width 90 height 27
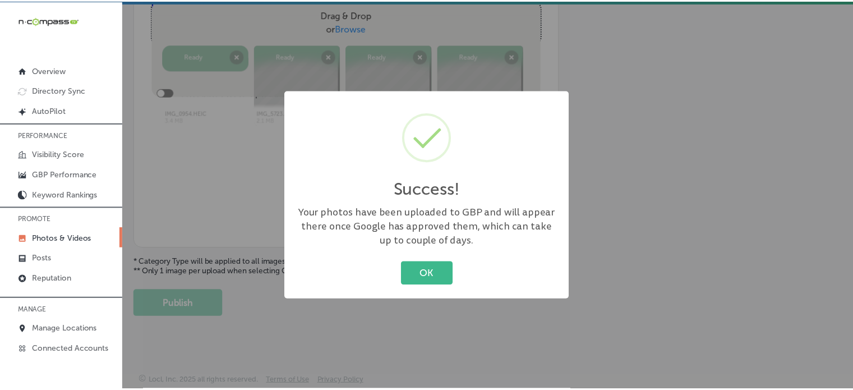
scroll to position [449, 0]
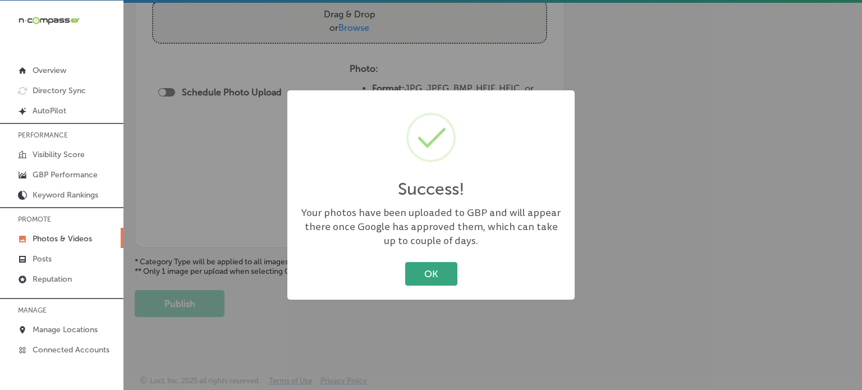
click at [422, 282] on button "OK" at bounding box center [431, 273] width 52 height 23
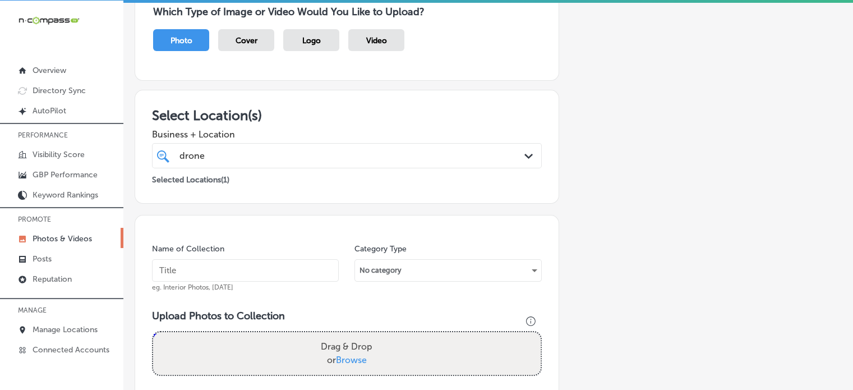
scroll to position [0, 0]
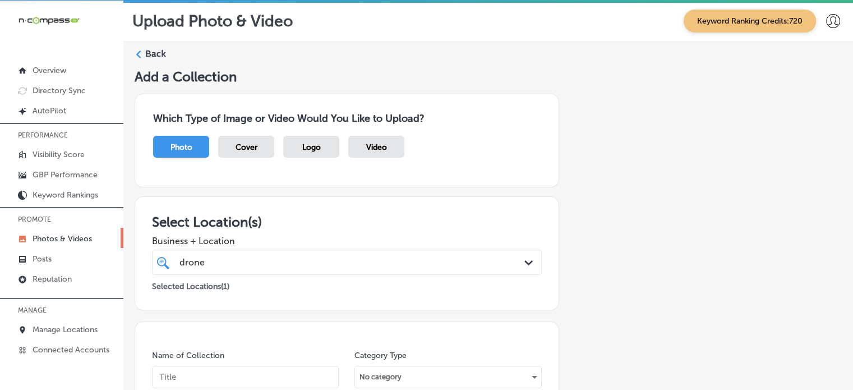
click at [155, 53] on label "Back" at bounding box center [155, 54] width 21 height 12
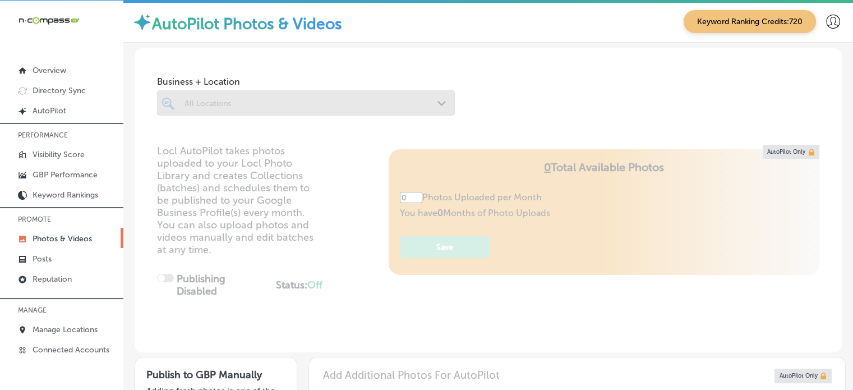
type input "5"
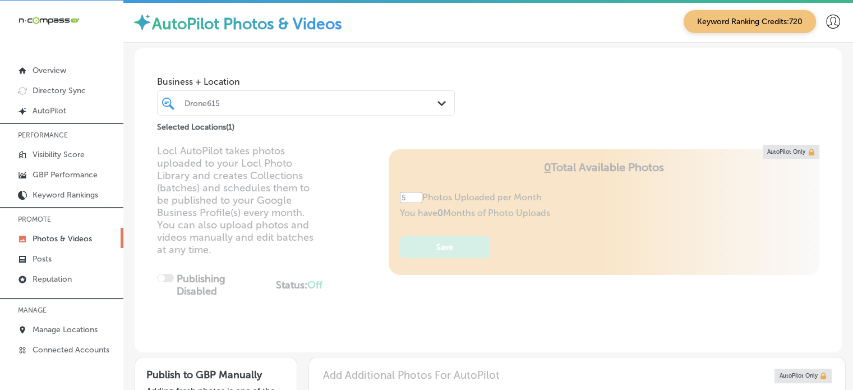
click at [297, 109] on div at bounding box center [293, 102] width 221 height 15
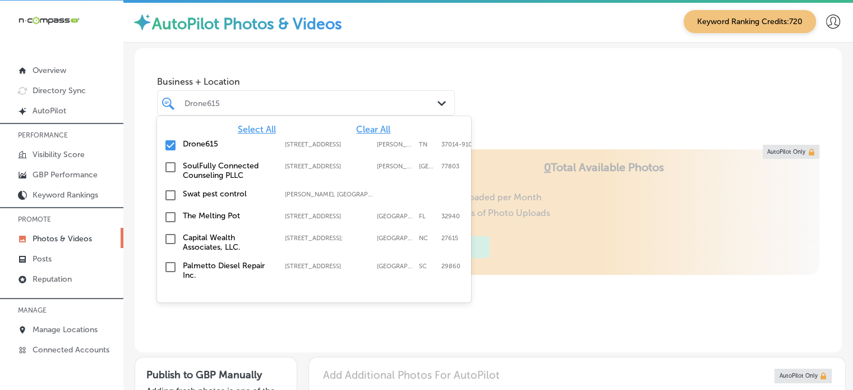
click at [369, 127] on span "Clear All" at bounding box center [373, 129] width 34 height 11
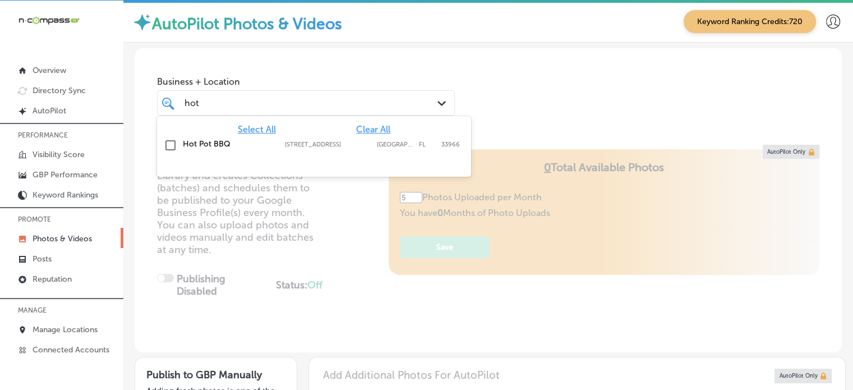
click at [198, 145] on label "Hot Pot BBQ" at bounding box center [228, 144] width 91 height 10
type input "hot"
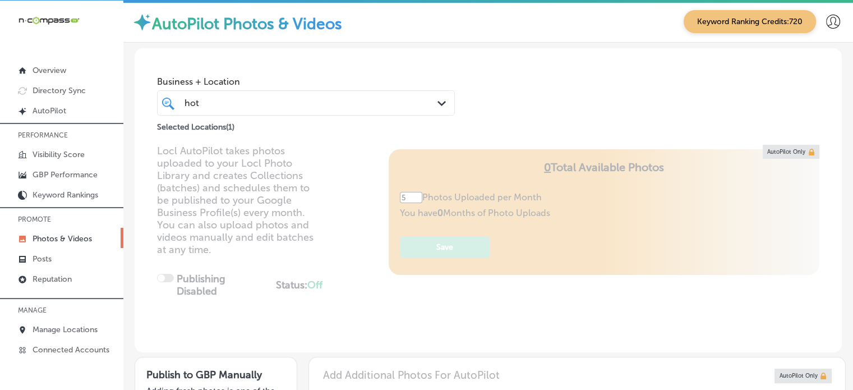
click at [586, 112] on div "Business + Location hot hot Path Created with Sketch. Selected Locations ( 1 )" at bounding box center [488, 90] width 707 height 85
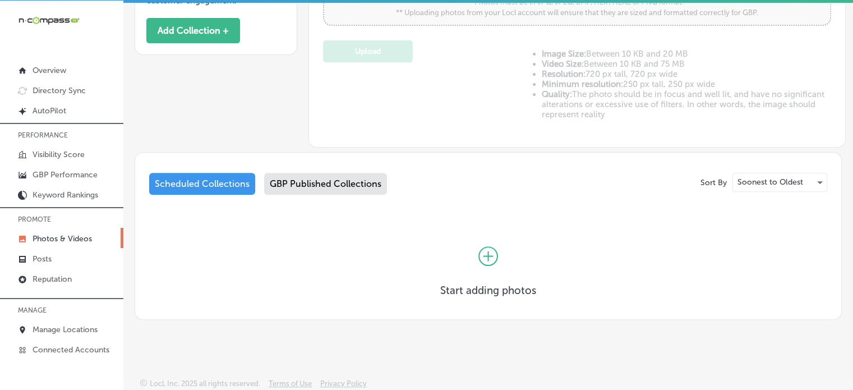
click at [334, 174] on div "GBP Published Collections" at bounding box center [325, 184] width 123 height 22
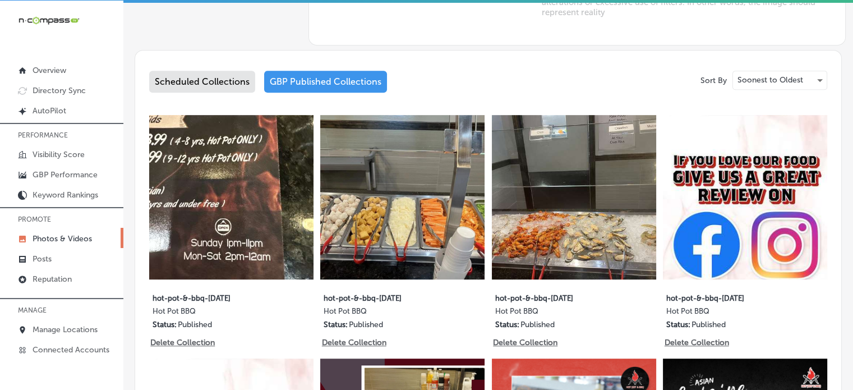
scroll to position [537, 0]
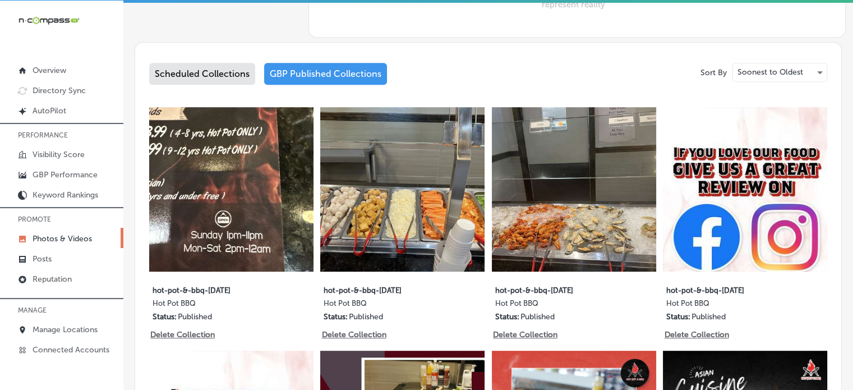
click at [217, 69] on div "Scheduled Collections" at bounding box center [202, 74] width 106 height 22
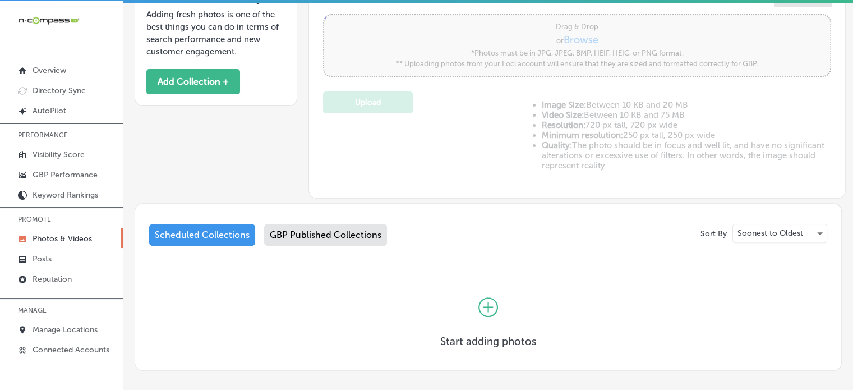
scroll to position [428, 0]
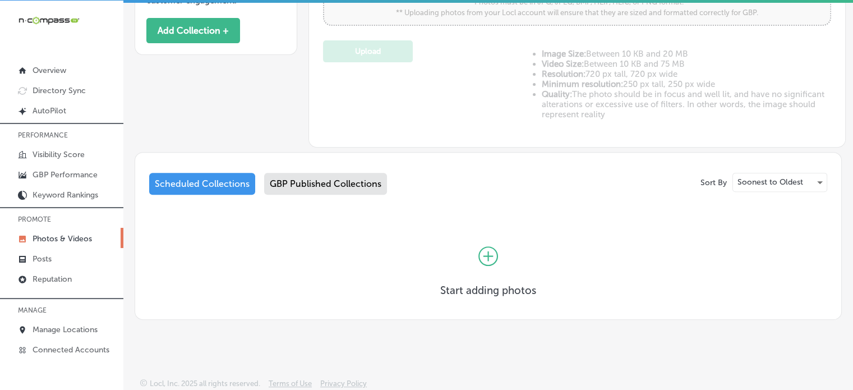
click at [600, 242] on div "Start adding photos" at bounding box center [488, 262] width 678 height 91
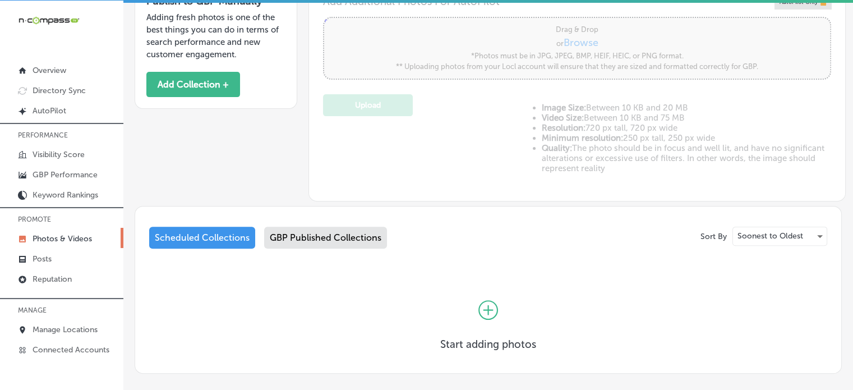
scroll to position [373, 0]
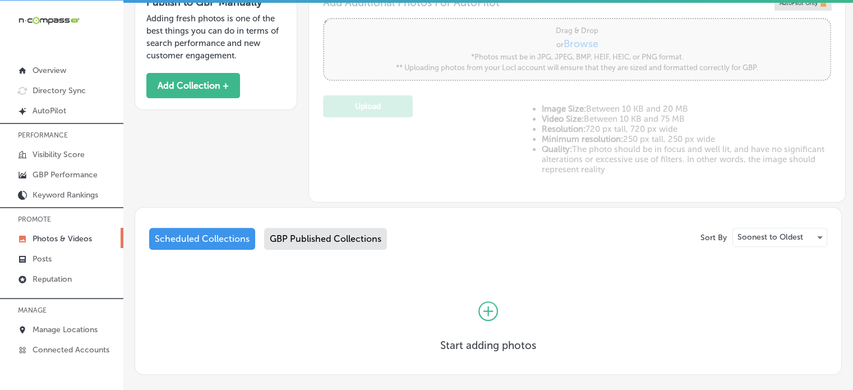
click at [481, 307] on icon at bounding box center [489, 311] width 20 height 20
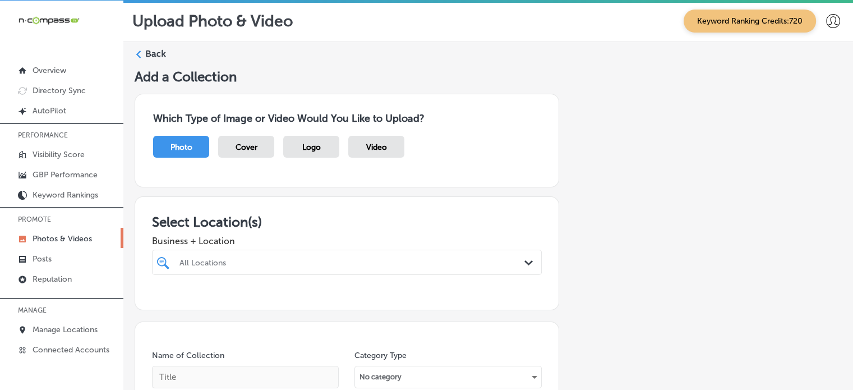
click at [289, 259] on div "All Locations Path Created with Sketch." at bounding box center [347, 262] width 390 height 25
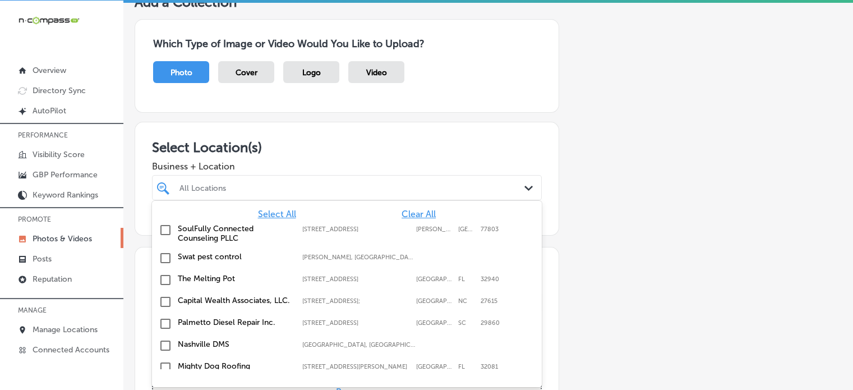
scroll to position [75, 0]
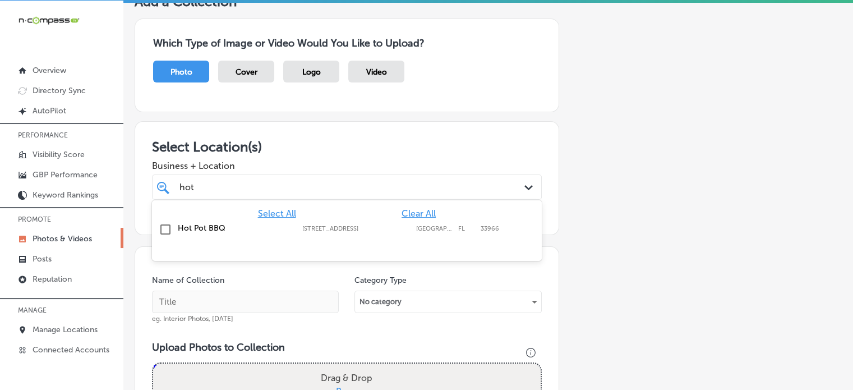
click at [217, 226] on label "Hot Pot BBQ" at bounding box center [234, 228] width 113 height 10
type input "hot"
click at [399, 130] on div "Select Location(s) Business + Location option 9345 6 Mile Cypress Pkwy, selecte…" at bounding box center [347, 178] width 425 height 114
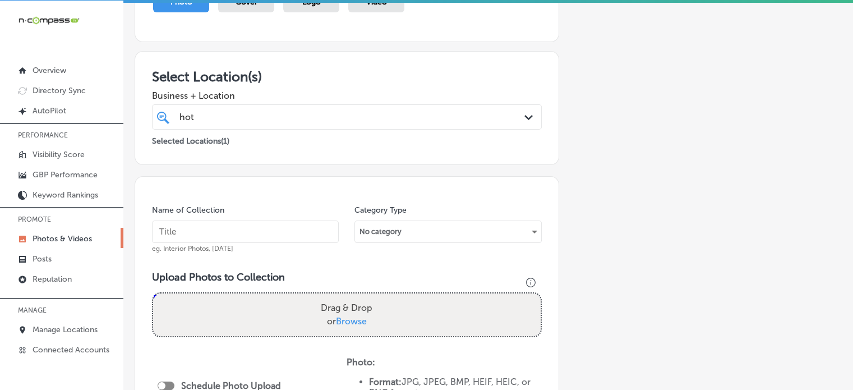
click at [246, 226] on input "text" at bounding box center [245, 231] width 187 height 22
paste input "Korean BBQ Fort Myers"
type input "Korean BBQ Fort Myers"
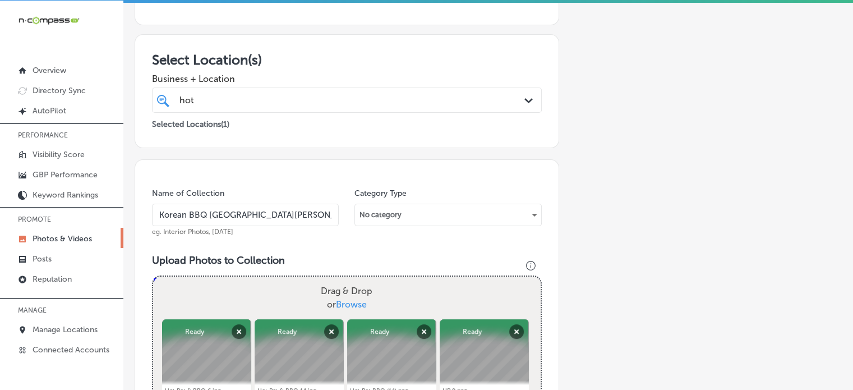
scroll to position [163, 0]
click at [301, 87] on div "hot hot Path Created with Sketch." at bounding box center [347, 99] width 390 height 25
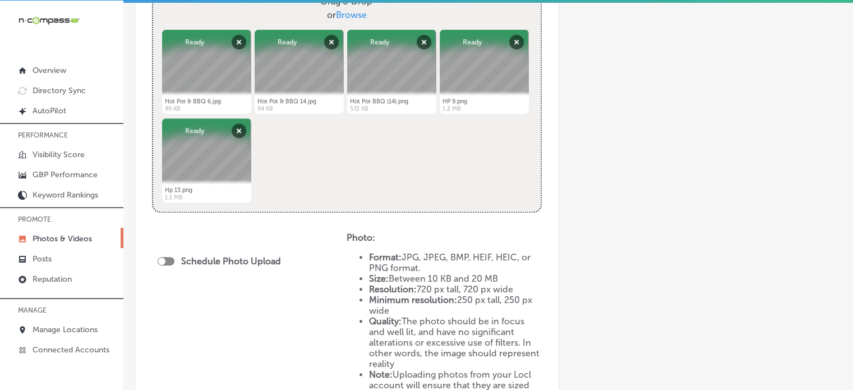
scroll to position [518, 0]
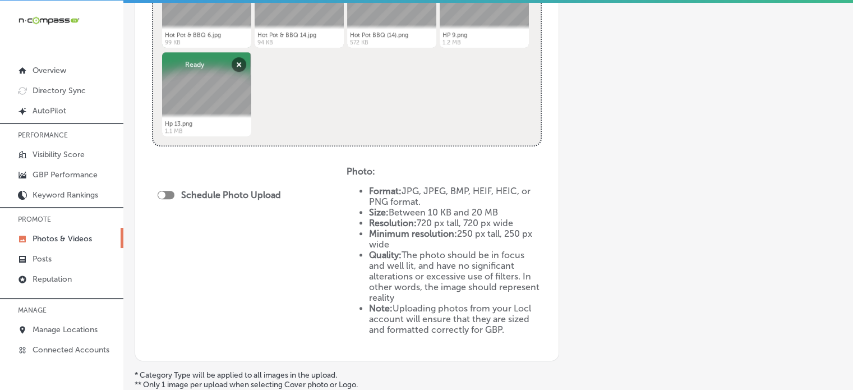
click at [168, 191] on div at bounding box center [166, 195] width 17 height 8
checkbox input "true"
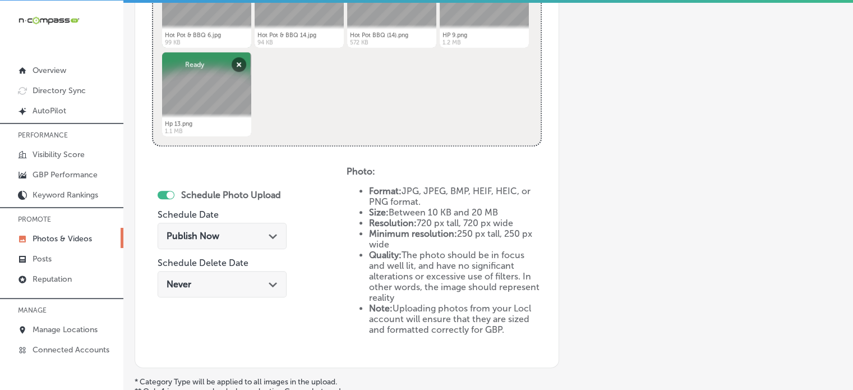
click at [201, 235] on span "Publish Now" at bounding box center [193, 236] width 53 height 11
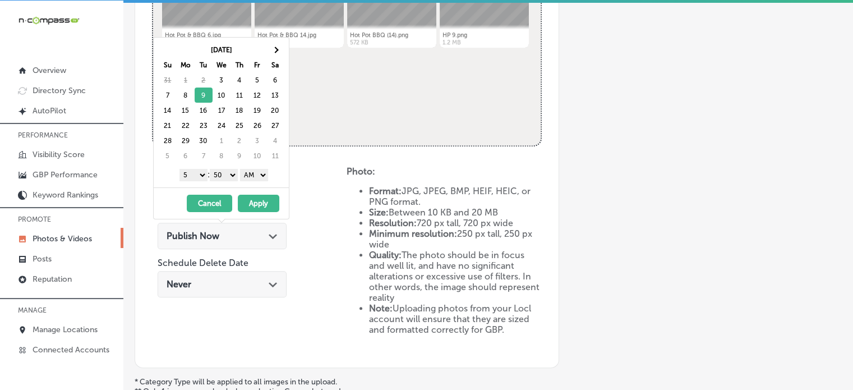
click at [193, 176] on select "1 2 3 4 5 6 7 8 9 10 11 12" at bounding box center [194, 175] width 28 height 12
click at [220, 174] on select "00 10 20 30 40 50" at bounding box center [224, 175] width 28 height 12
click at [248, 175] on select "AM PM" at bounding box center [254, 175] width 28 height 12
click at [254, 200] on button "Apply" at bounding box center [259, 203] width 42 height 17
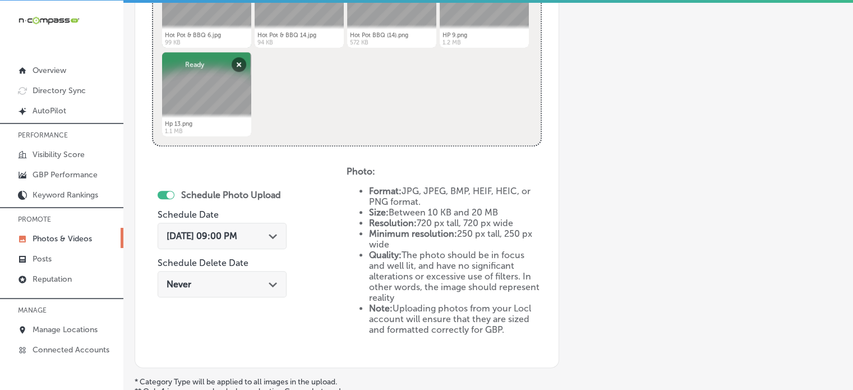
scroll to position [623, 0]
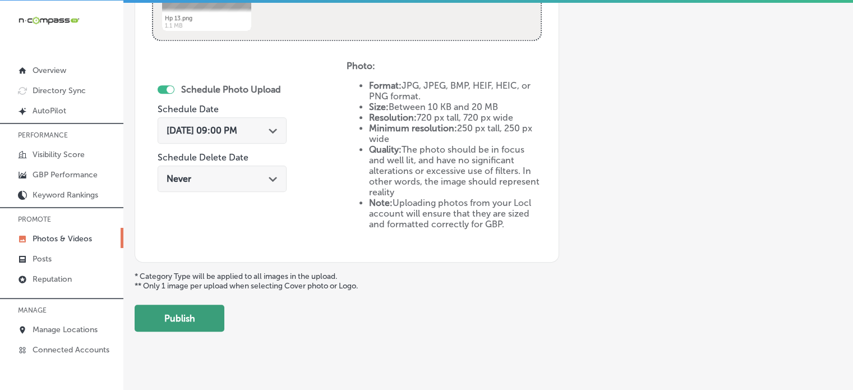
click at [196, 308] on button "Publish" at bounding box center [180, 318] width 90 height 27
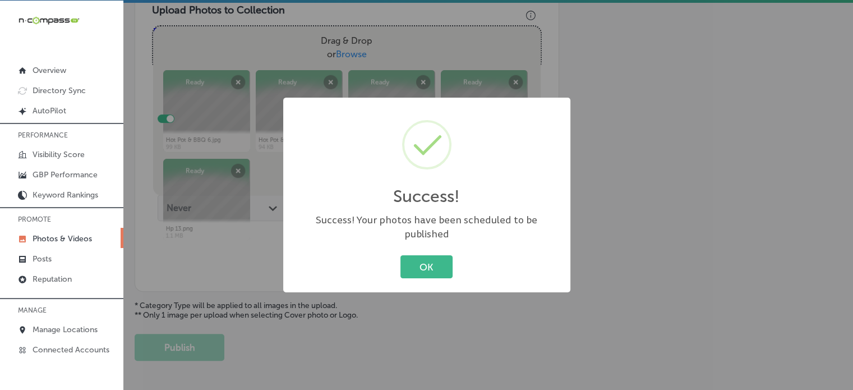
scroll to position [401, 0]
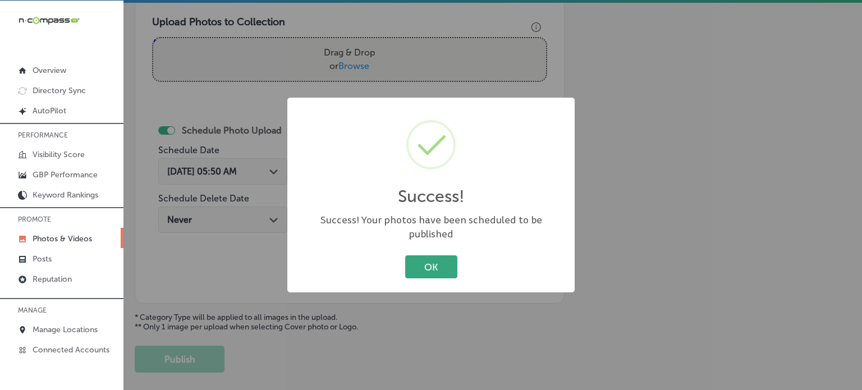
click at [431, 258] on button "OK" at bounding box center [431, 266] width 52 height 23
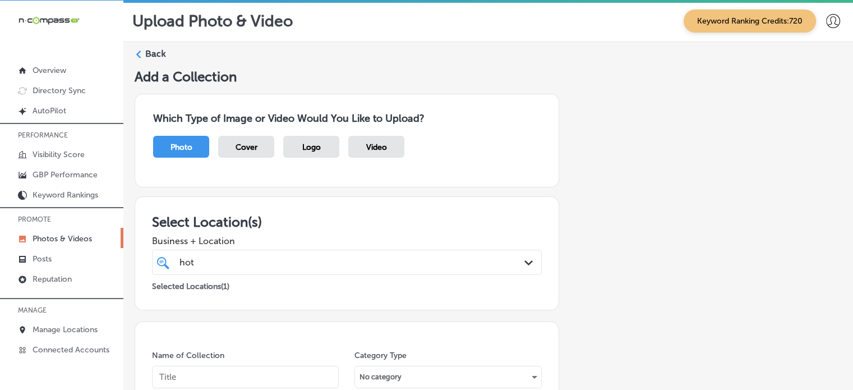
scroll to position [0, 0]
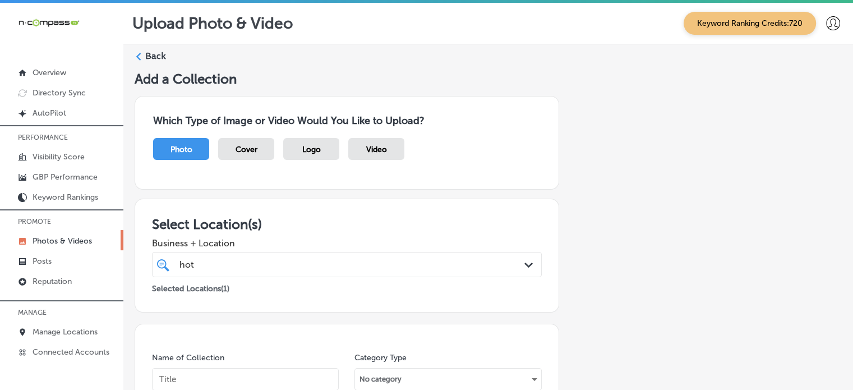
click at [151, 53] on label "Back" at bounding box center [155, 56] width 21 height 12
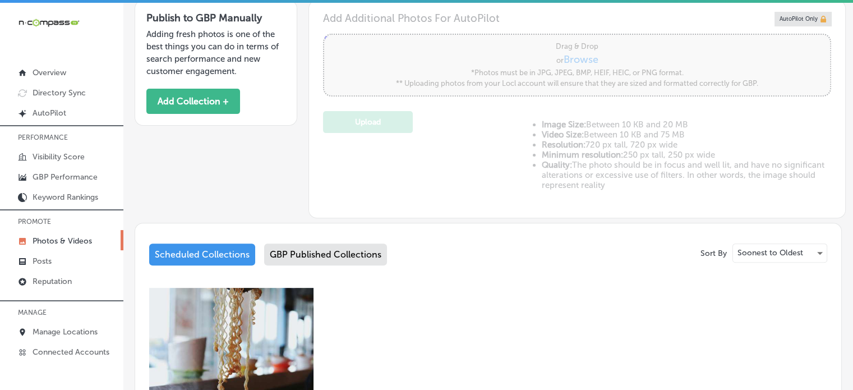
type input "5"
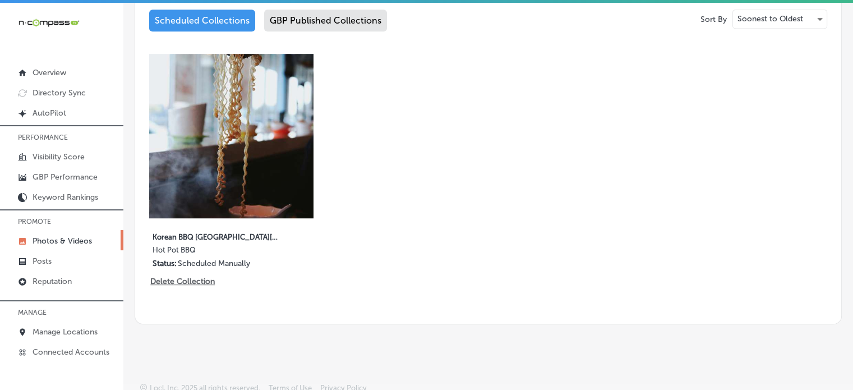
scroll to position [2, 0]
